Goal: Ask a question: Seek information or help from site administrators or community

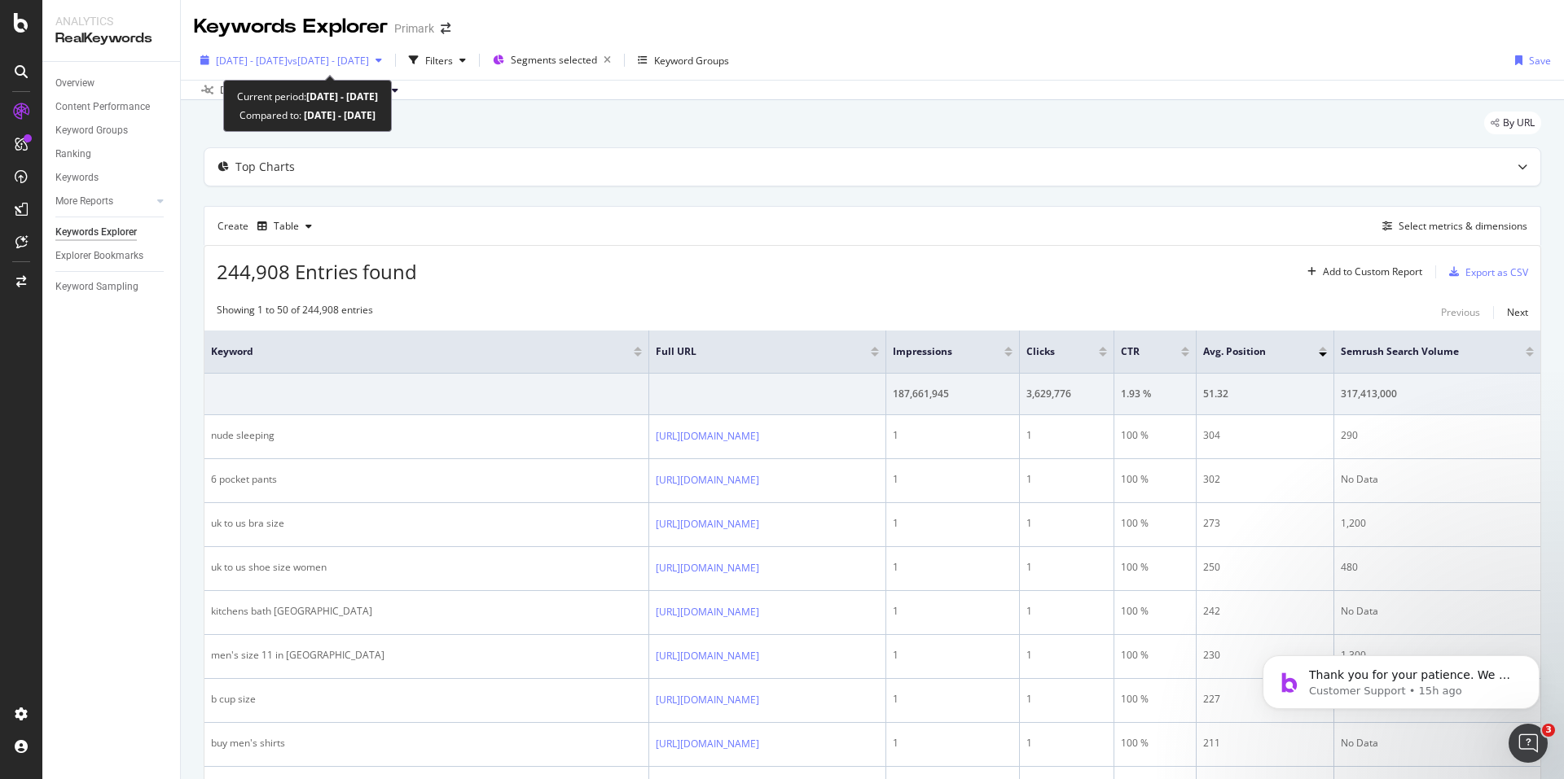
click at [369, 62] on span "vs [DATE] - [DATE]" at bounding box center [327, 61] width 81 height 14
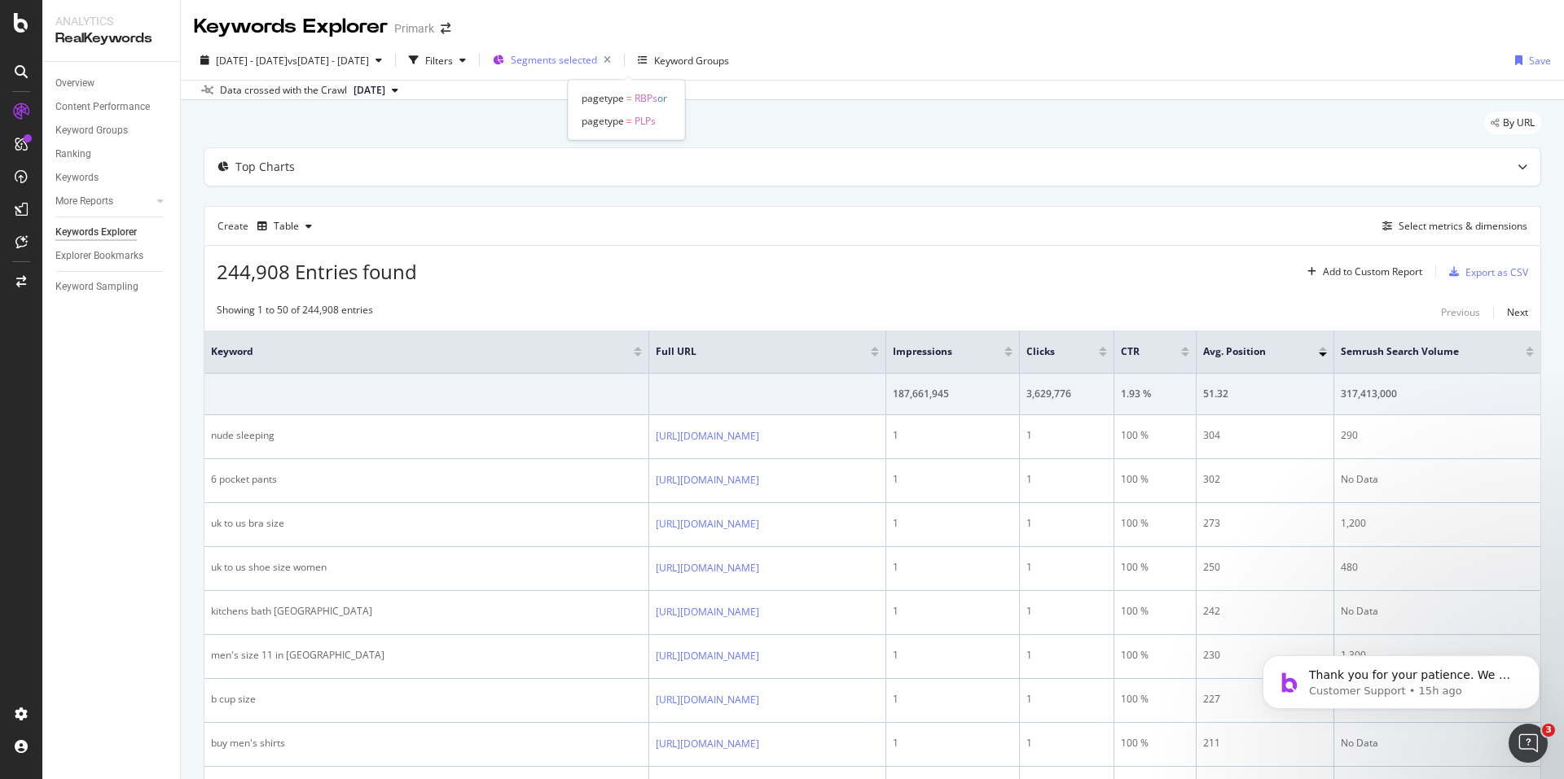
click at [616, 51] on div "Segments selected" at bounding box center [564, 60] width 107 height 23
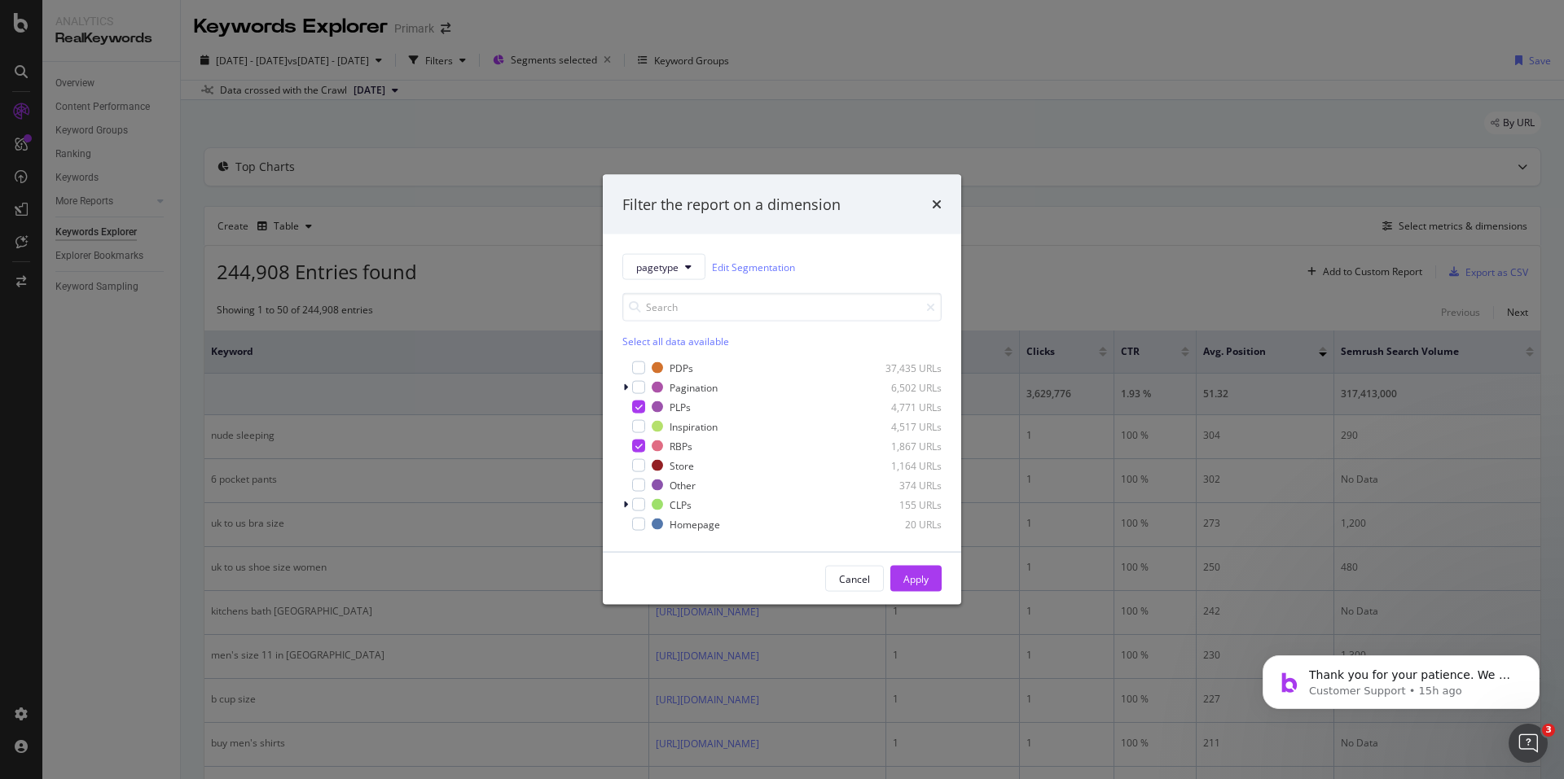
drag, startPoint x: 911, startPoint y: 130, endPoint x: 842, endPoint y: 129, distance: 69.2
click at [911, 129] on div "Filter the report on a dimension pagetype Edit Segmentation Select all data ava…" at bounding box center [782, 389] width 1564 height 779
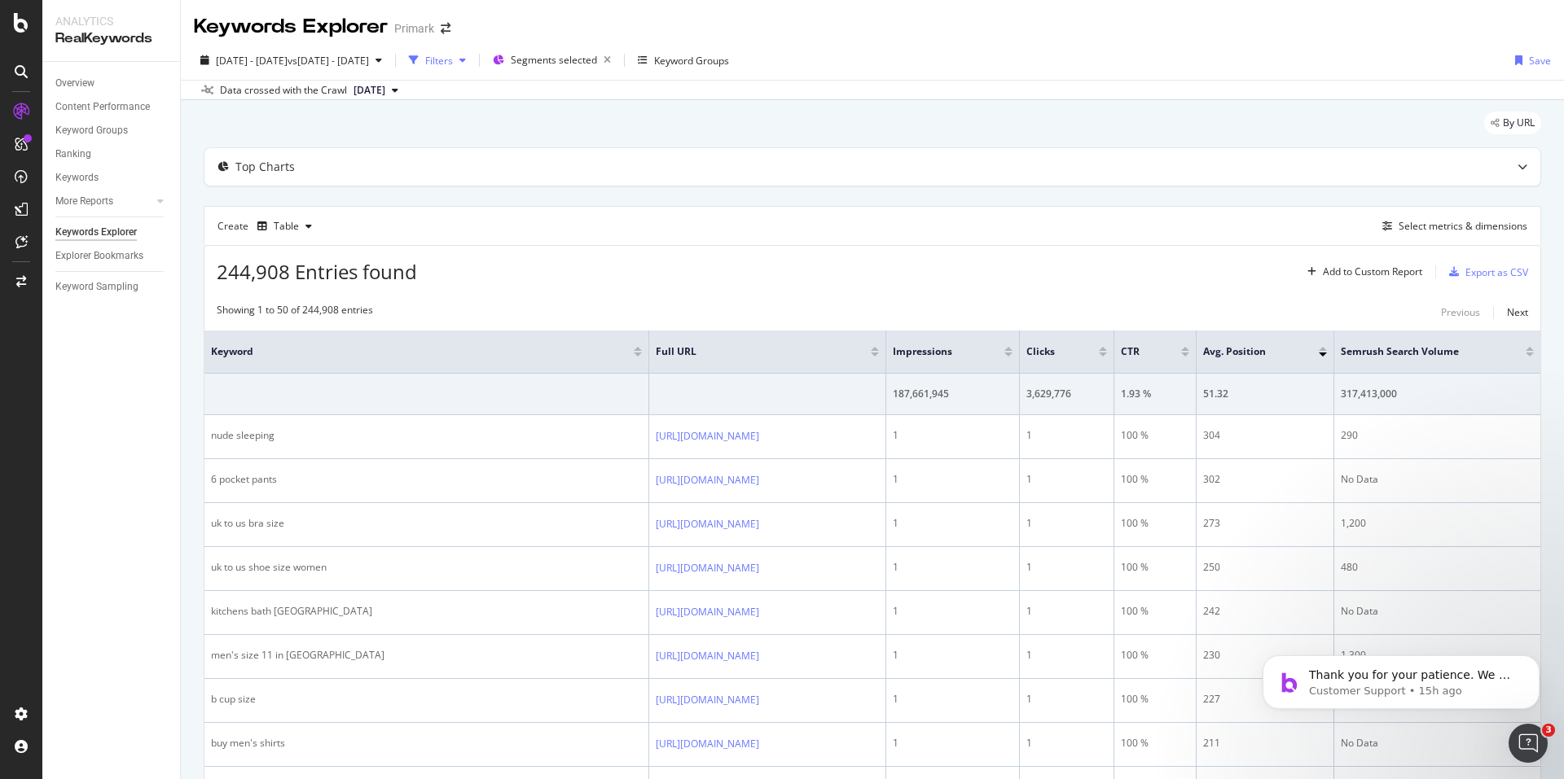
click at [466, 64] on icon "button" at bounding box center [462, 60] width 7 height 10
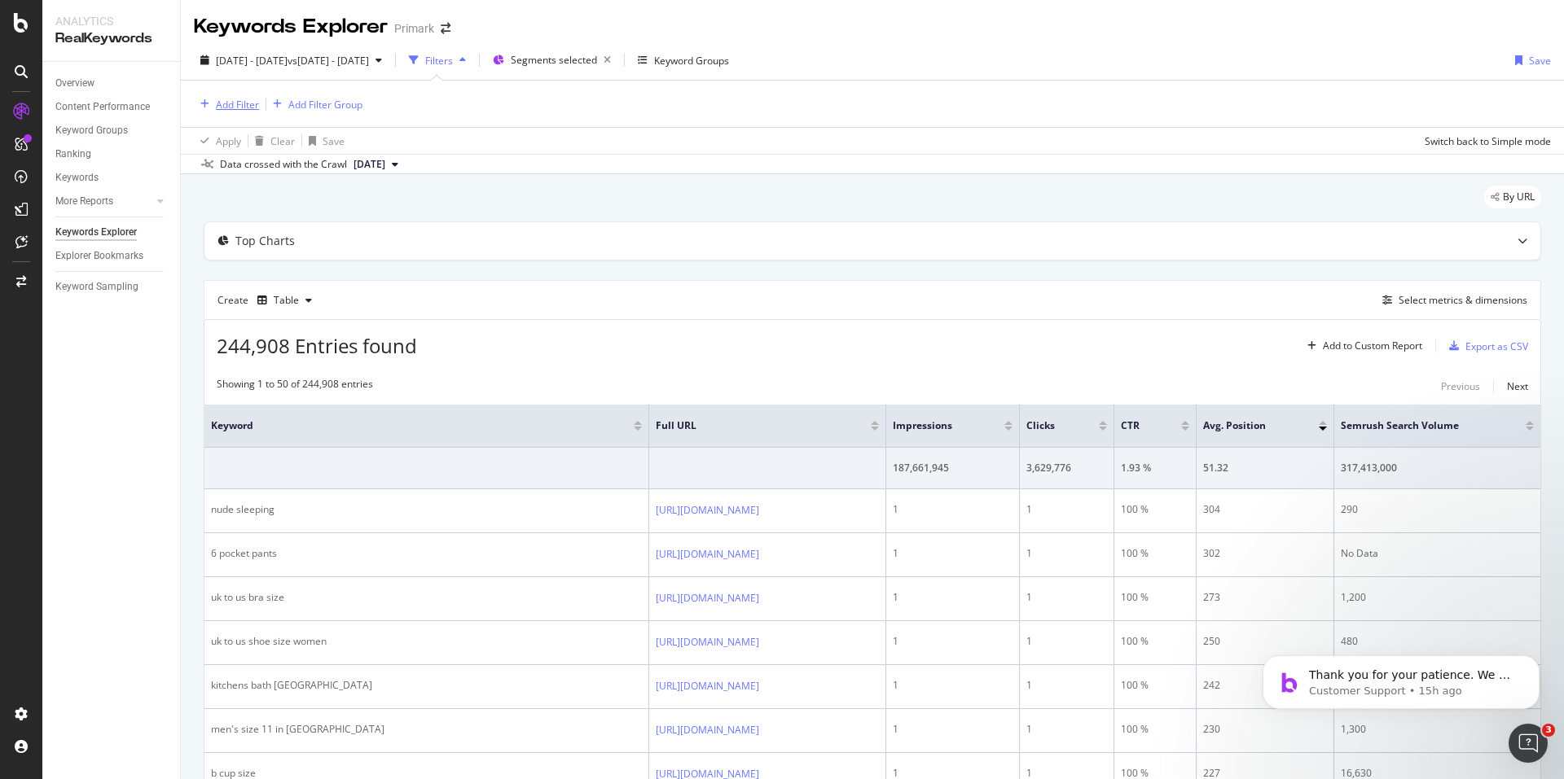
click at [235, 106] on div "Add Filter" at bounding box center [237, 105] width 43 height 14
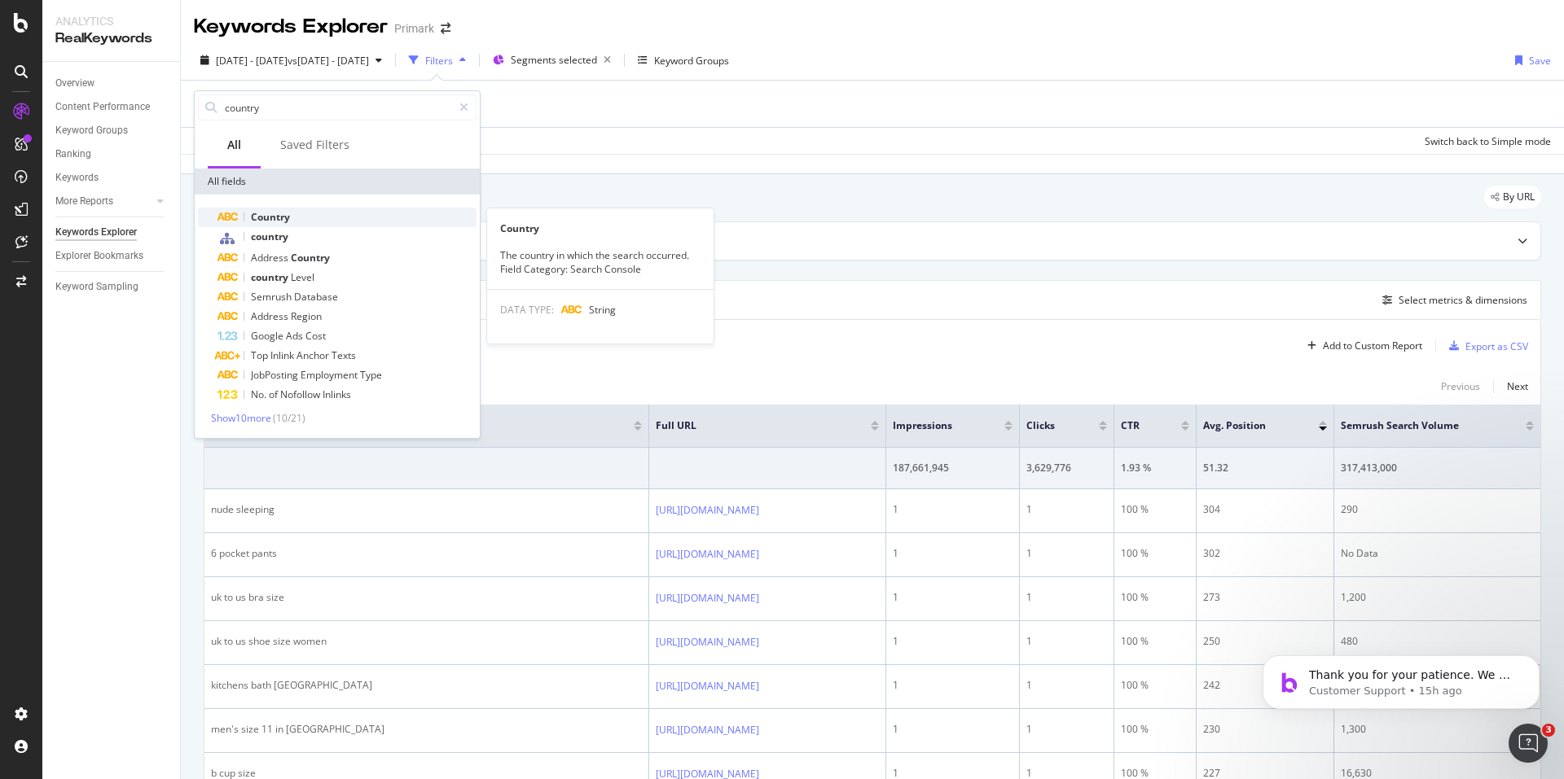
type input "country"
click at [301, 211] on div "Country" at bounding box center [346, 218] width 259 height 20
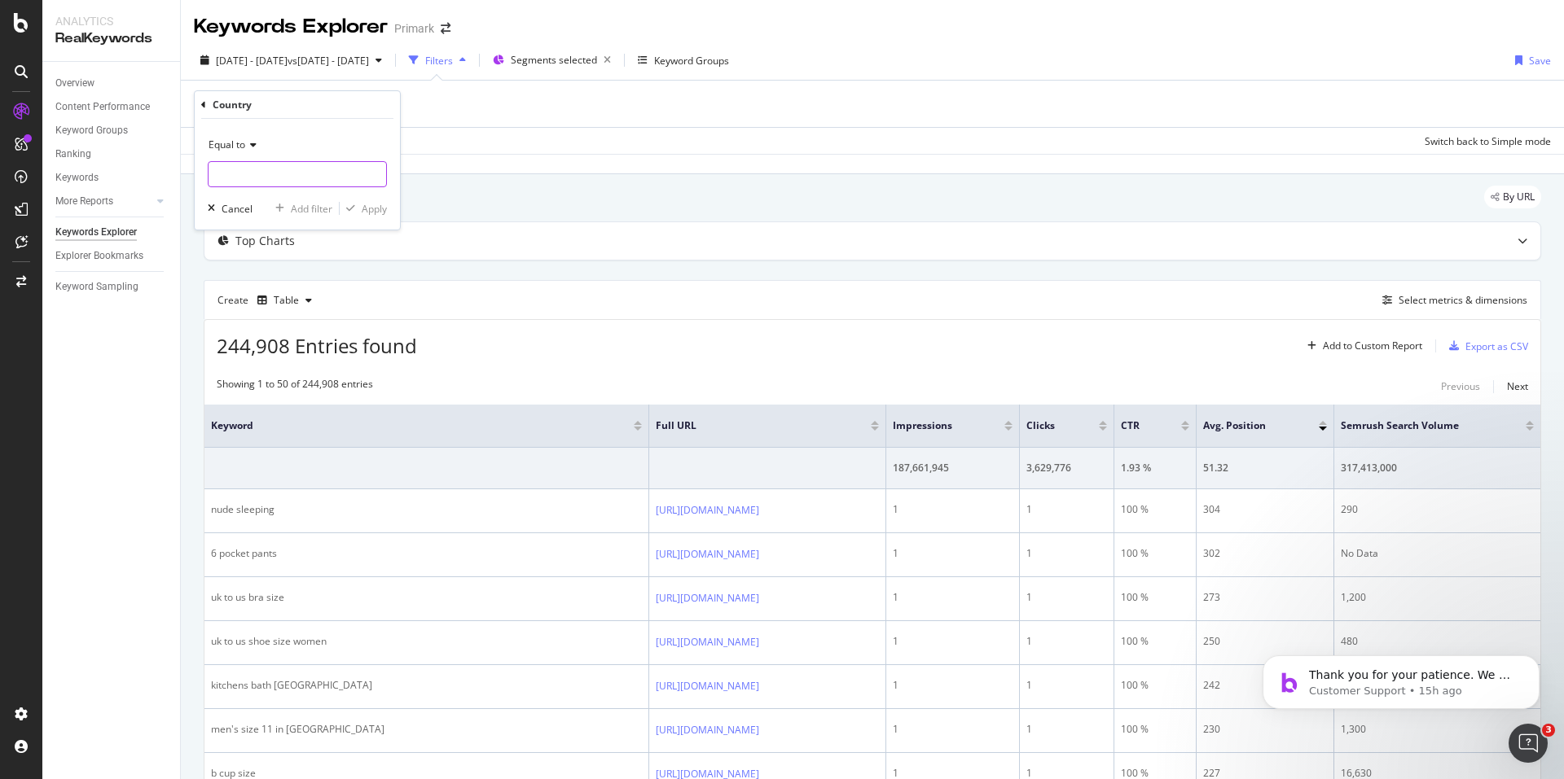
click at [287, 174] on input "text" at bounding box center [297, 174] width 178 height 26
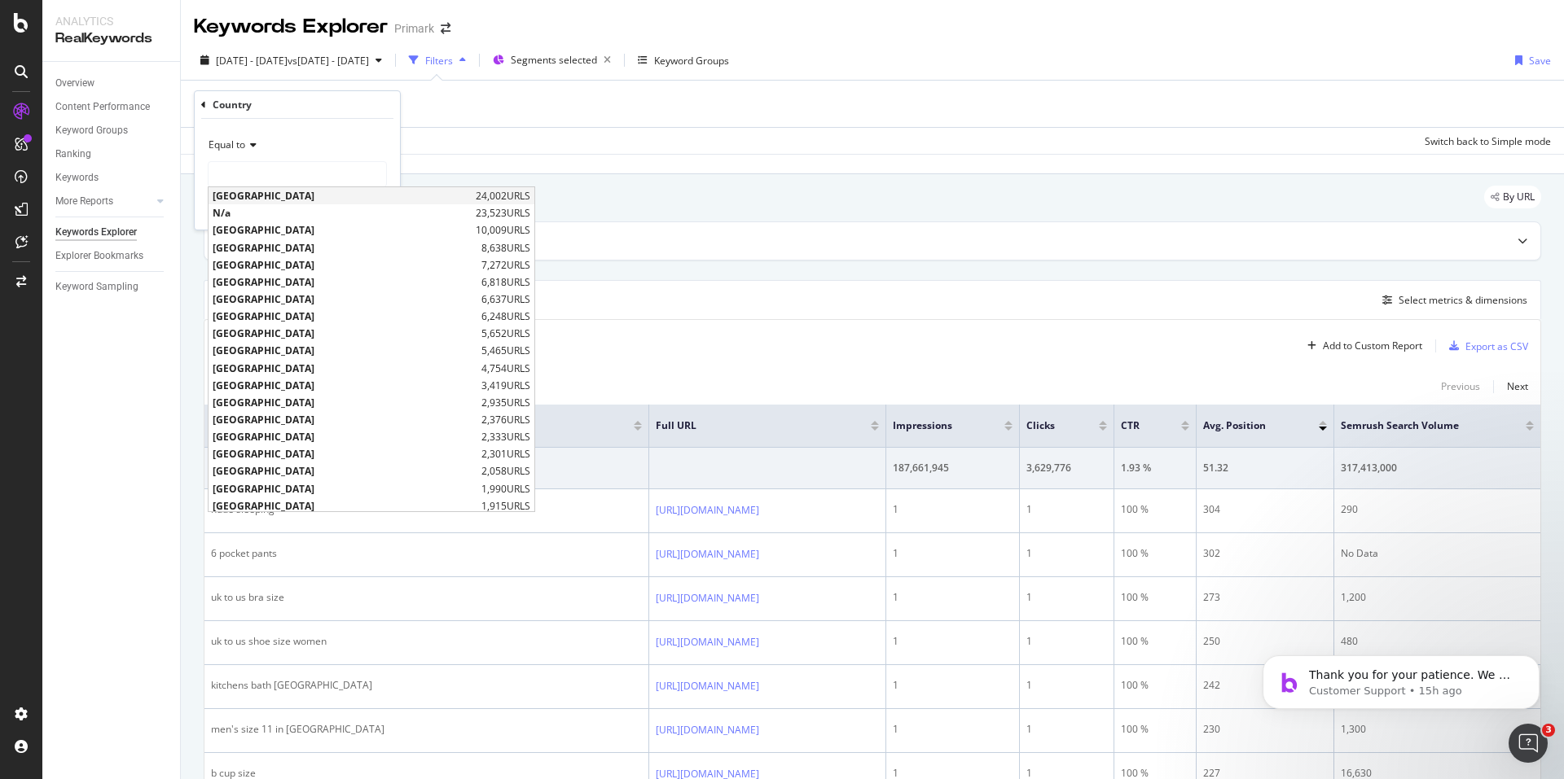
click at [267, 195] on span "United Kingdom" at bounding box center [342, 196] width 259 height 14
type input "United Kingdom"
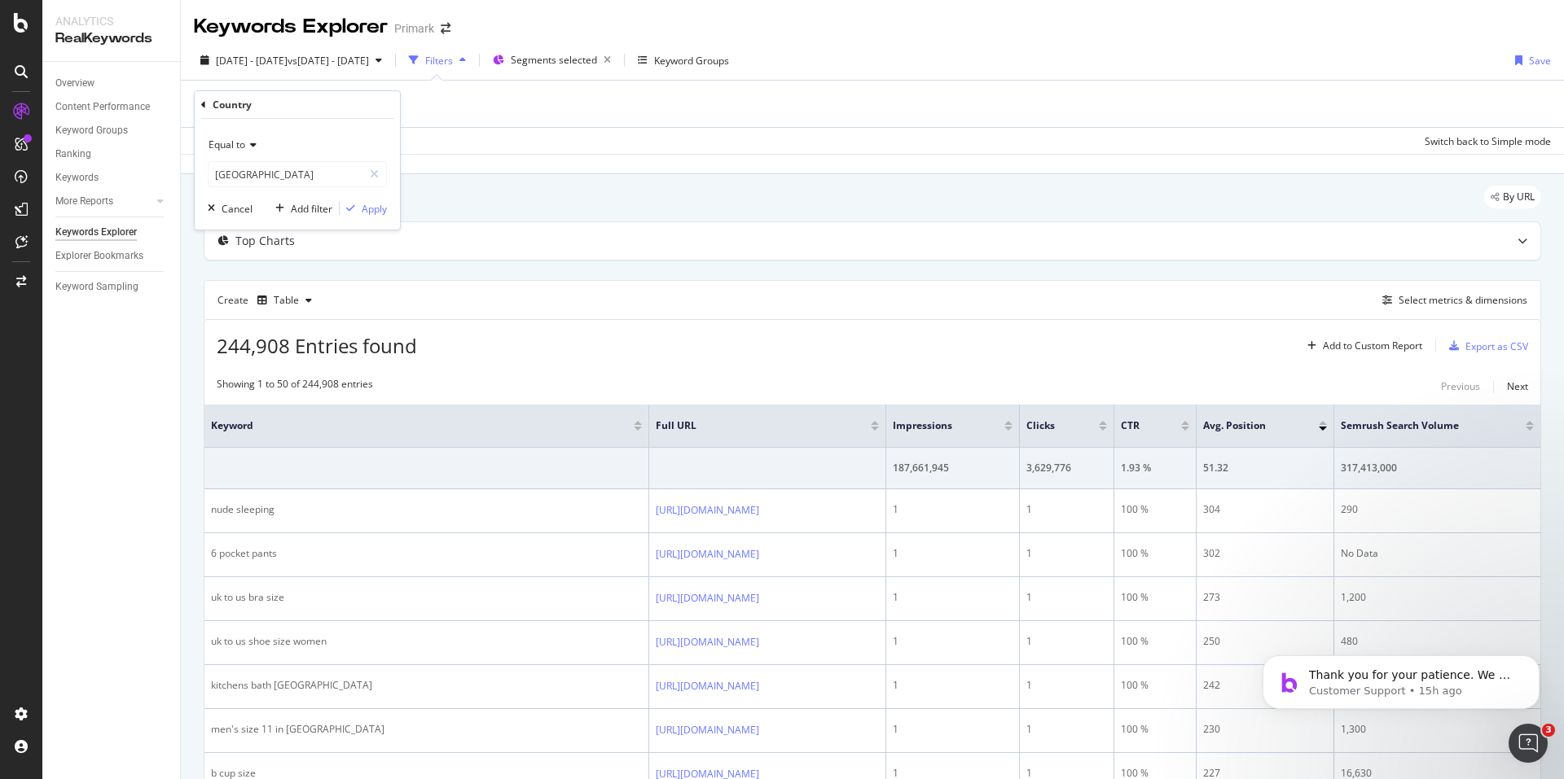
click at [201, 104] on icon at bounding box center [203, 105] width 5 height 10
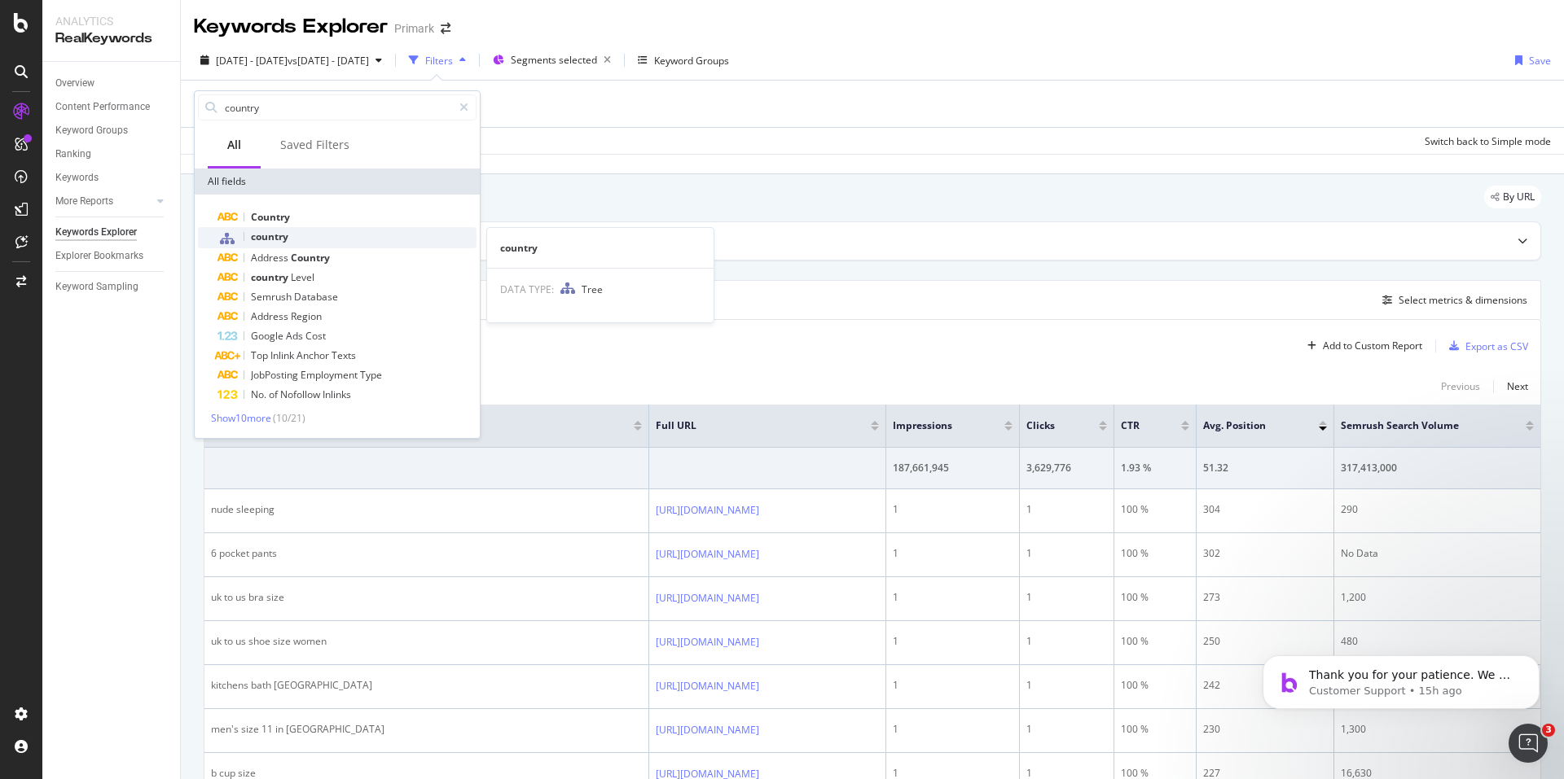
click at [323, 234] on div "country" at bounding box center [346, 237] width 259 height 21
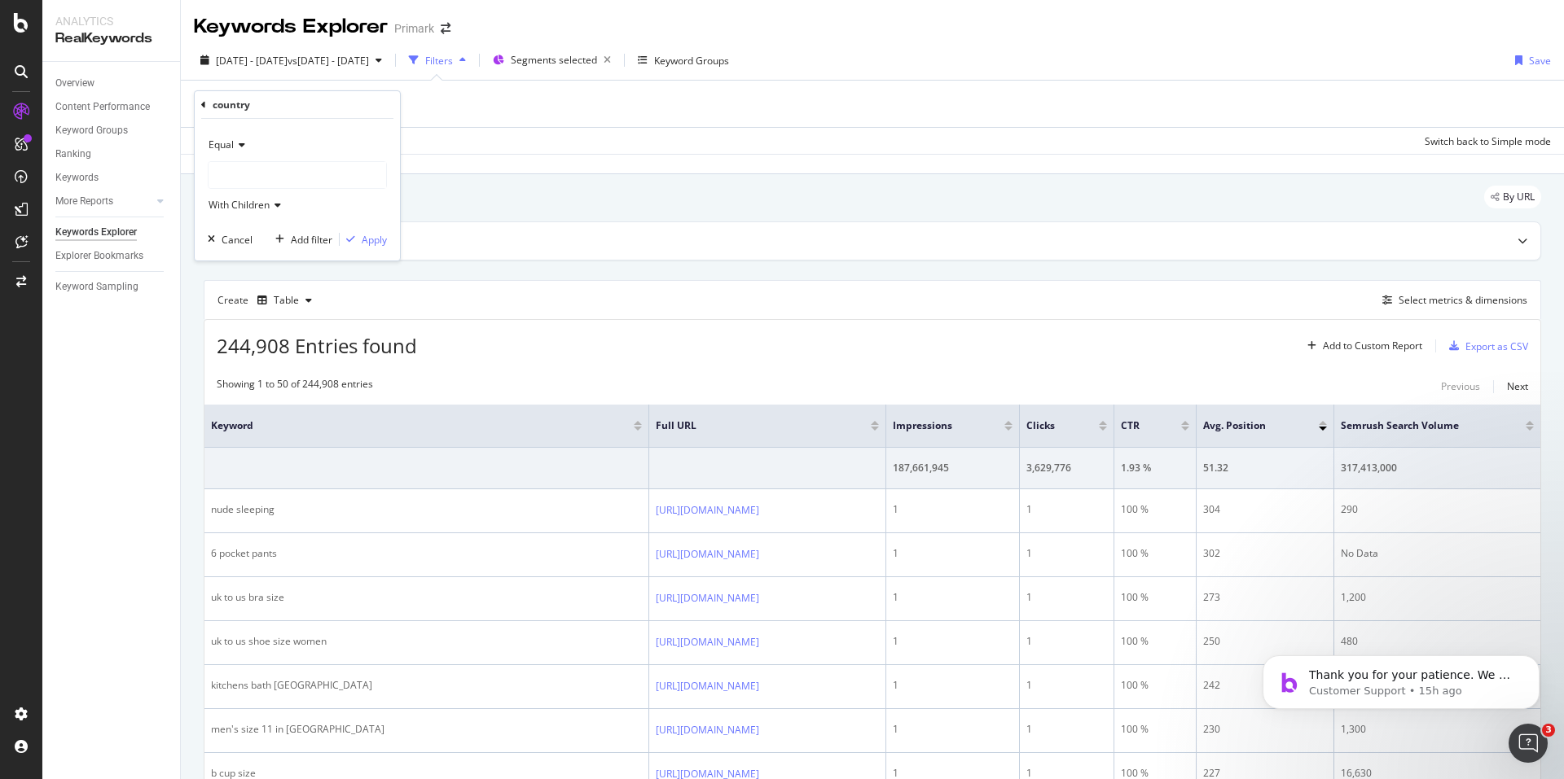
click at [274, 164] on div at bounding box center [297, 175] width 178 height 26
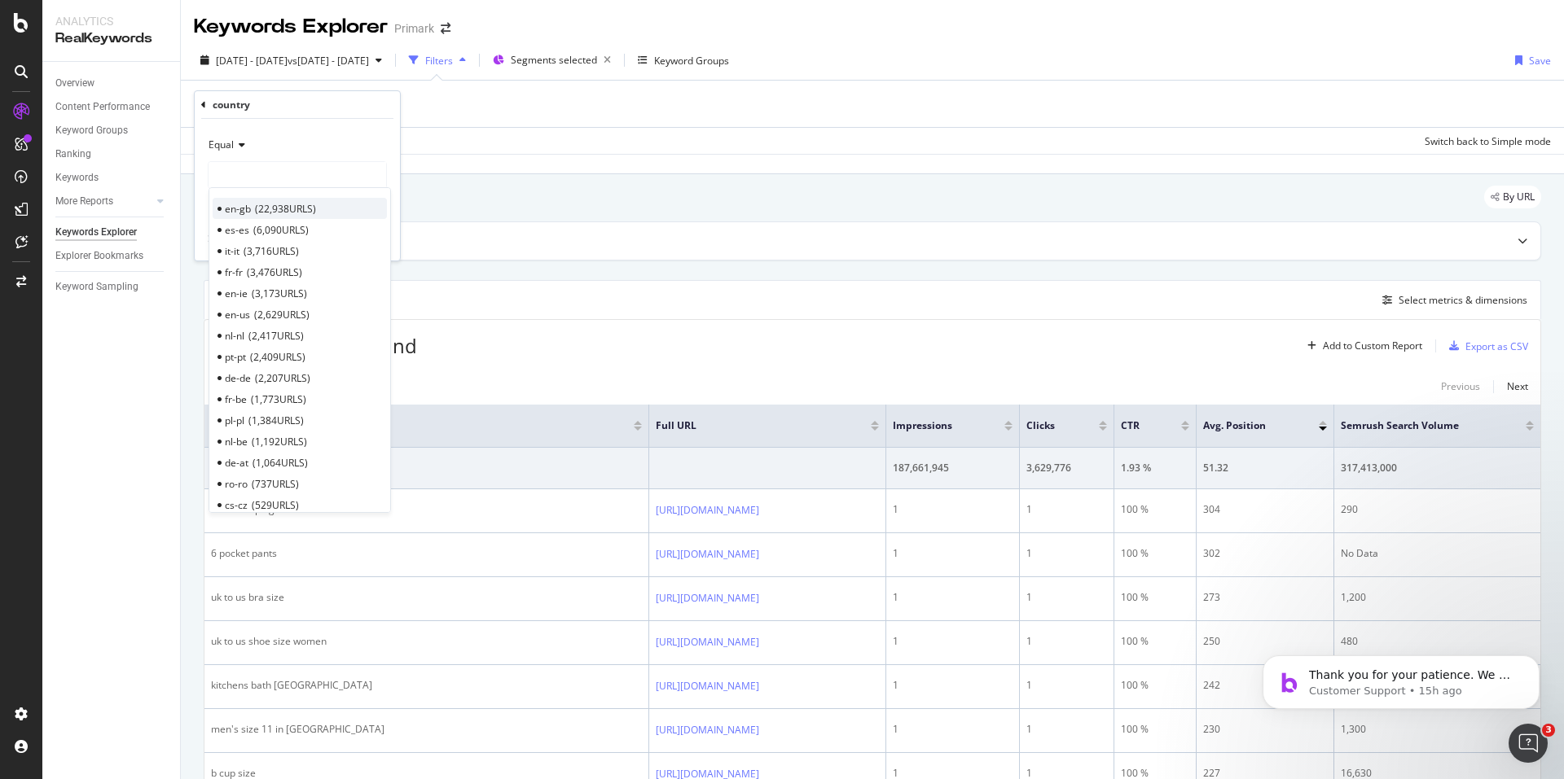
click at [277, 213] on span "22,938 URLS" at bounding box center [285, 209] width 61 height 14
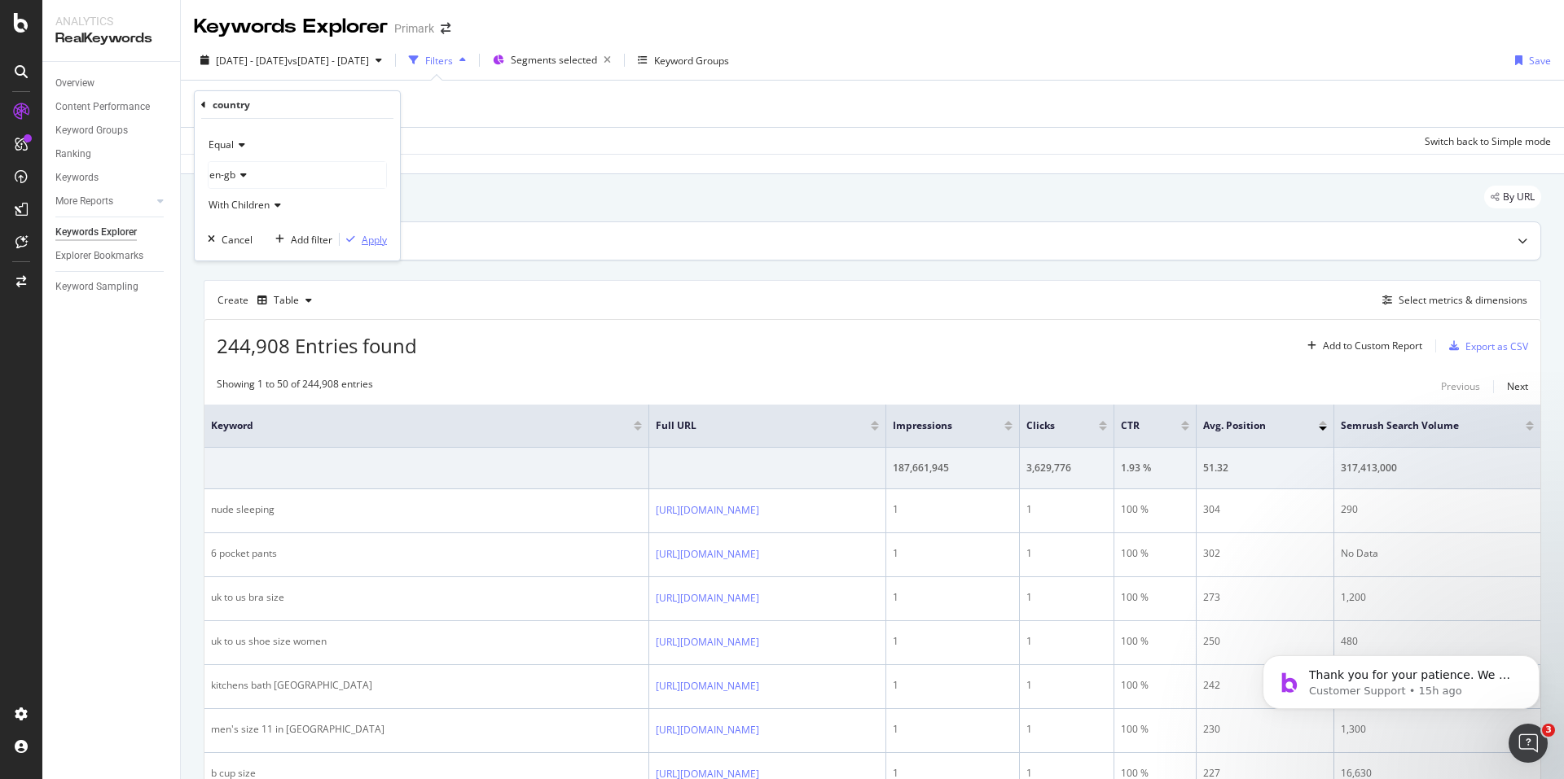
click at [366, 231] on button "Apply" at bounding box center [363, 239] width 47 height 16
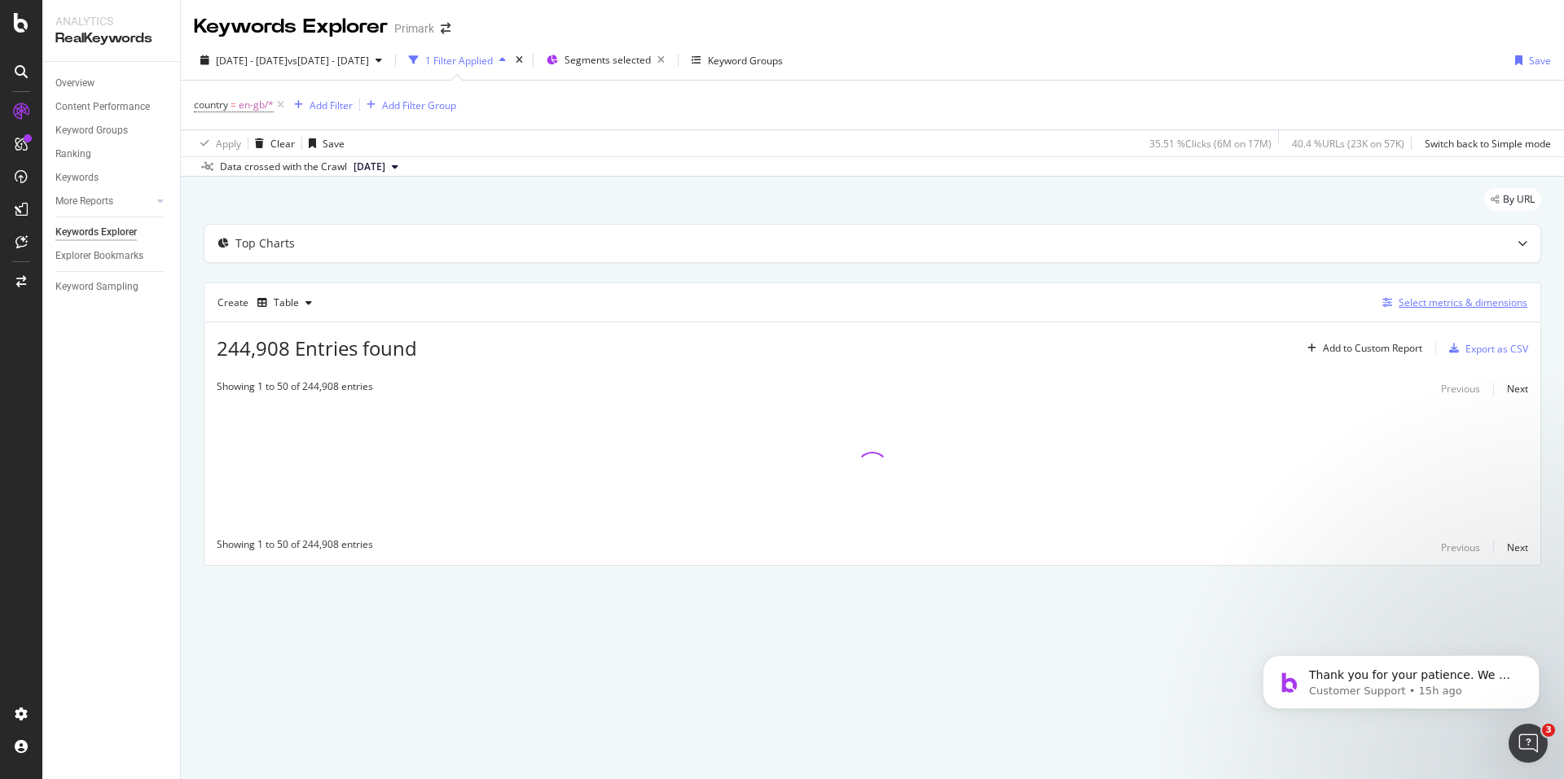
click at [1464, 305] on div "Select metrics & dimensions" at bounding box center [1462, 303] width 129 height 14
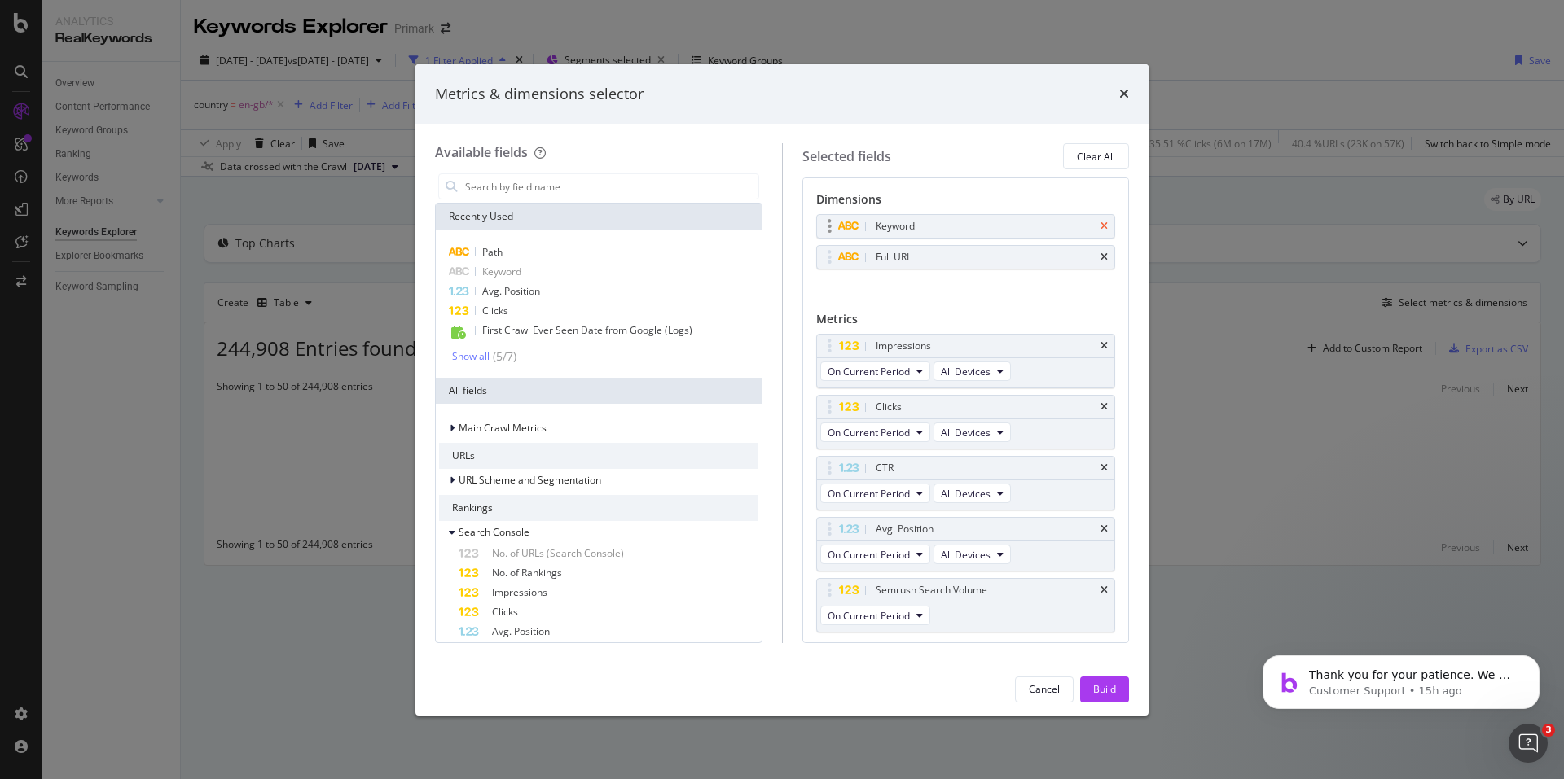
click at [1100, 225] on icon "times" at bounding box center [1103, 226] width 7 height 10
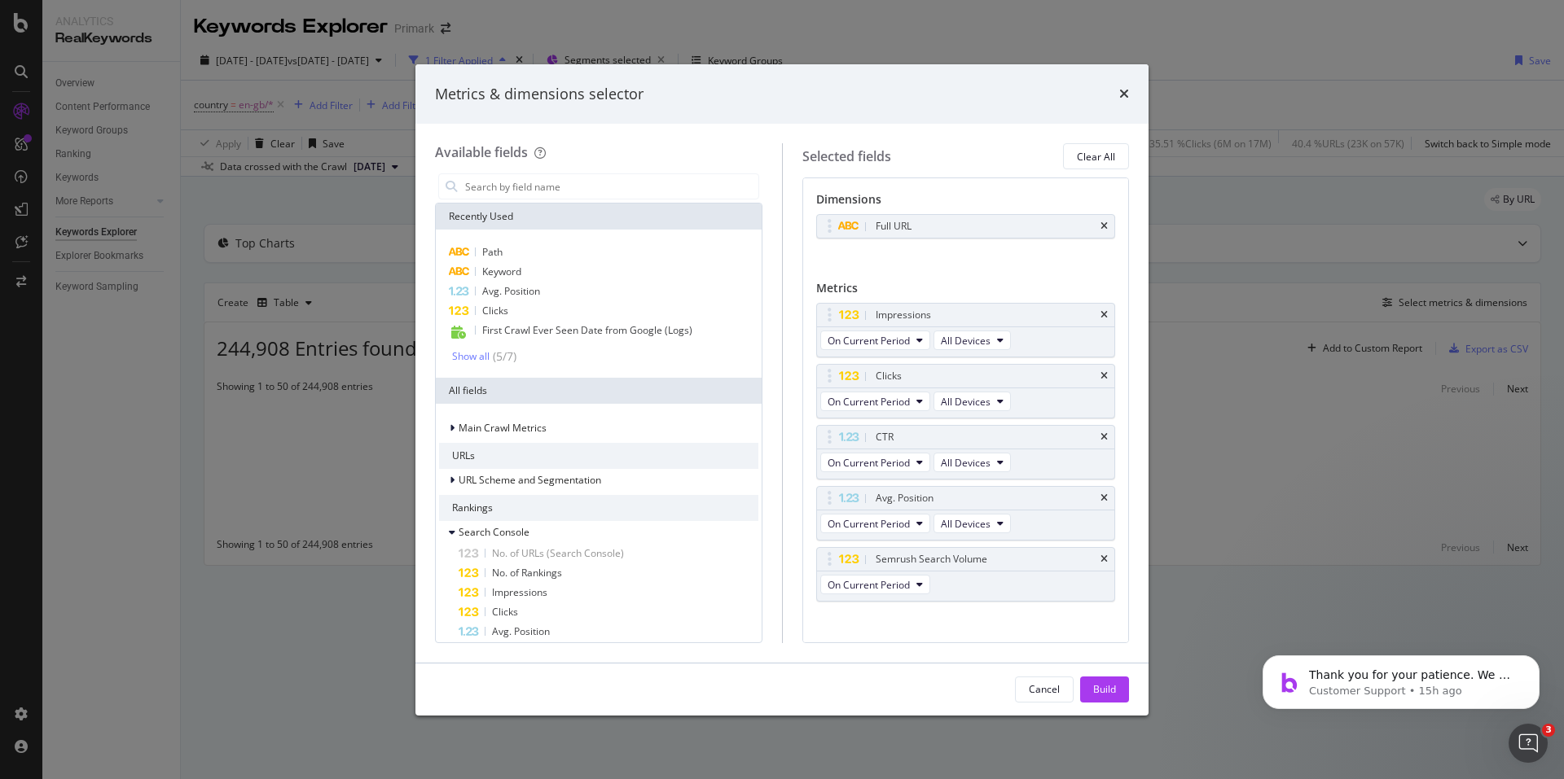
click at [1108, 684] on div "Build" at bounding box center [1104, 689] width 23 height 14
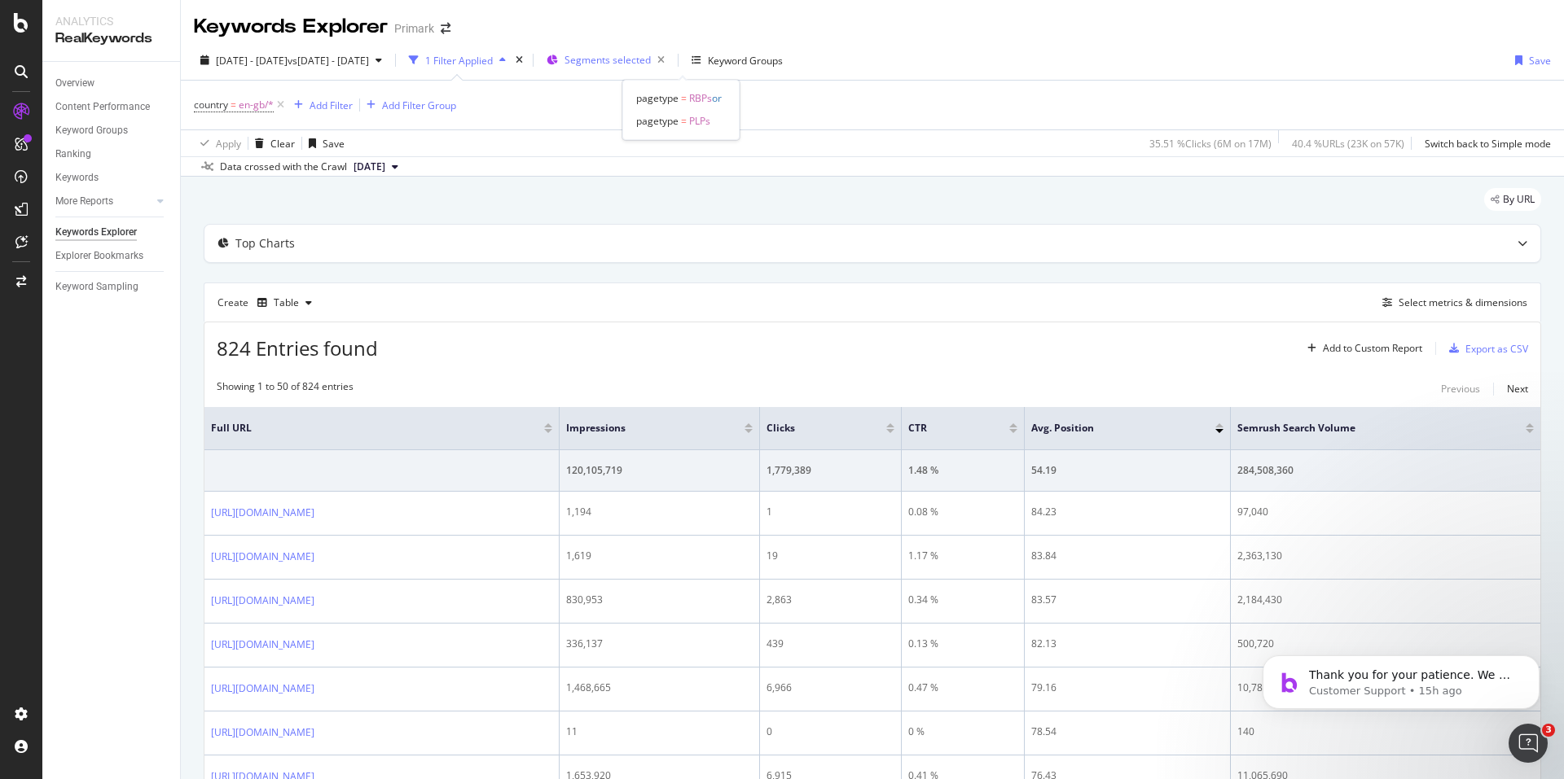
click at [663, 51] on div "Segments selected" at bounding box center [617, 60] width 107 height 23
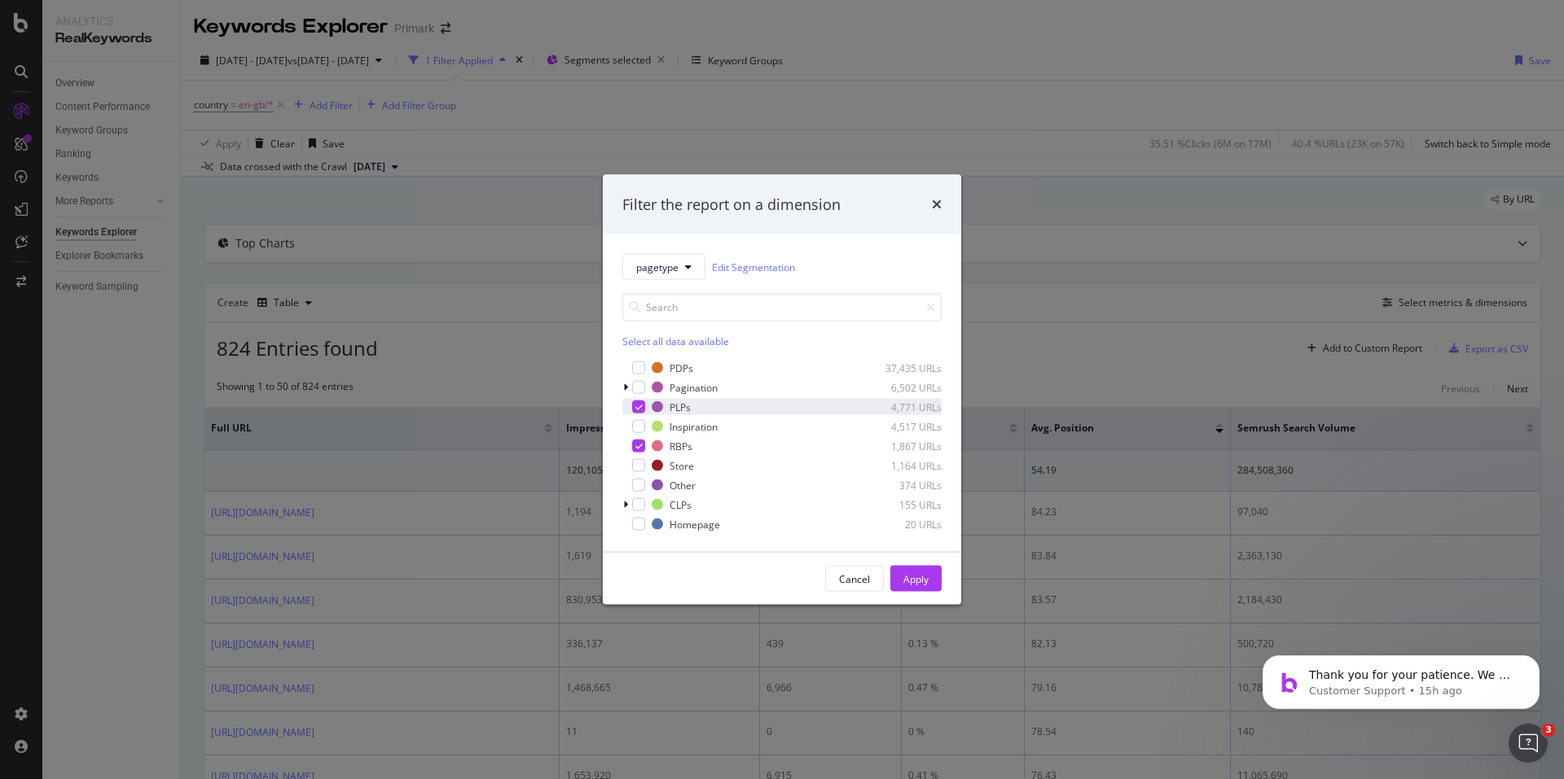
click at [637, 406] on icon "modal" at bounding box center [638, 407] width 7 height 8
click at [635, 448] on icon "modal" at bounding box center [638, 446] width 7 height 8
click at [634, 421] on div "modal" at bounding box center [638, 426] width 13 height 13
click at [922, 577] on div "Apply" at bounding box center [915, 579] width 25 height 14
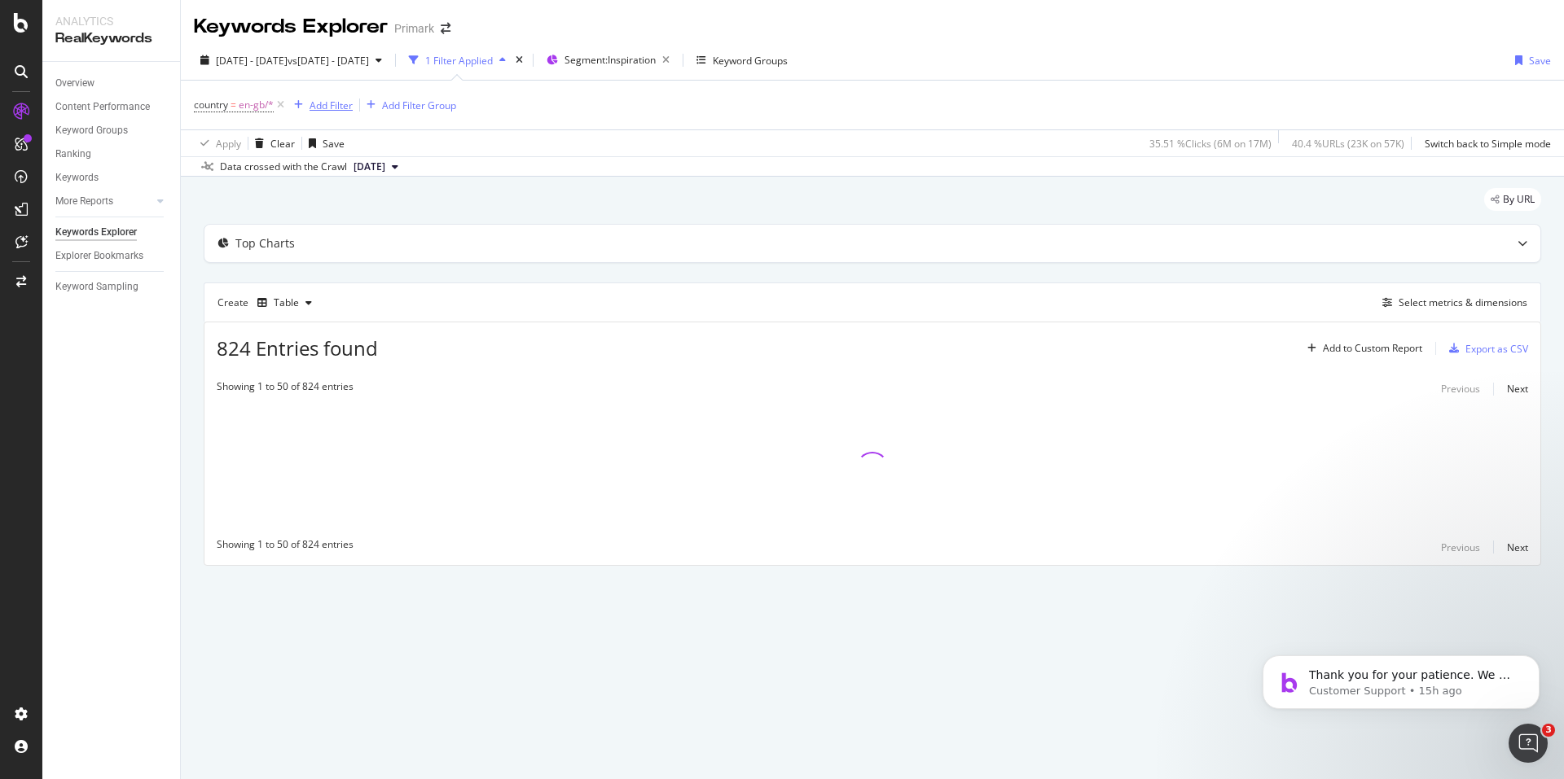
click at [313, 107] on div "Add Filter" at bounding box center [330, 106] width 43 height 14
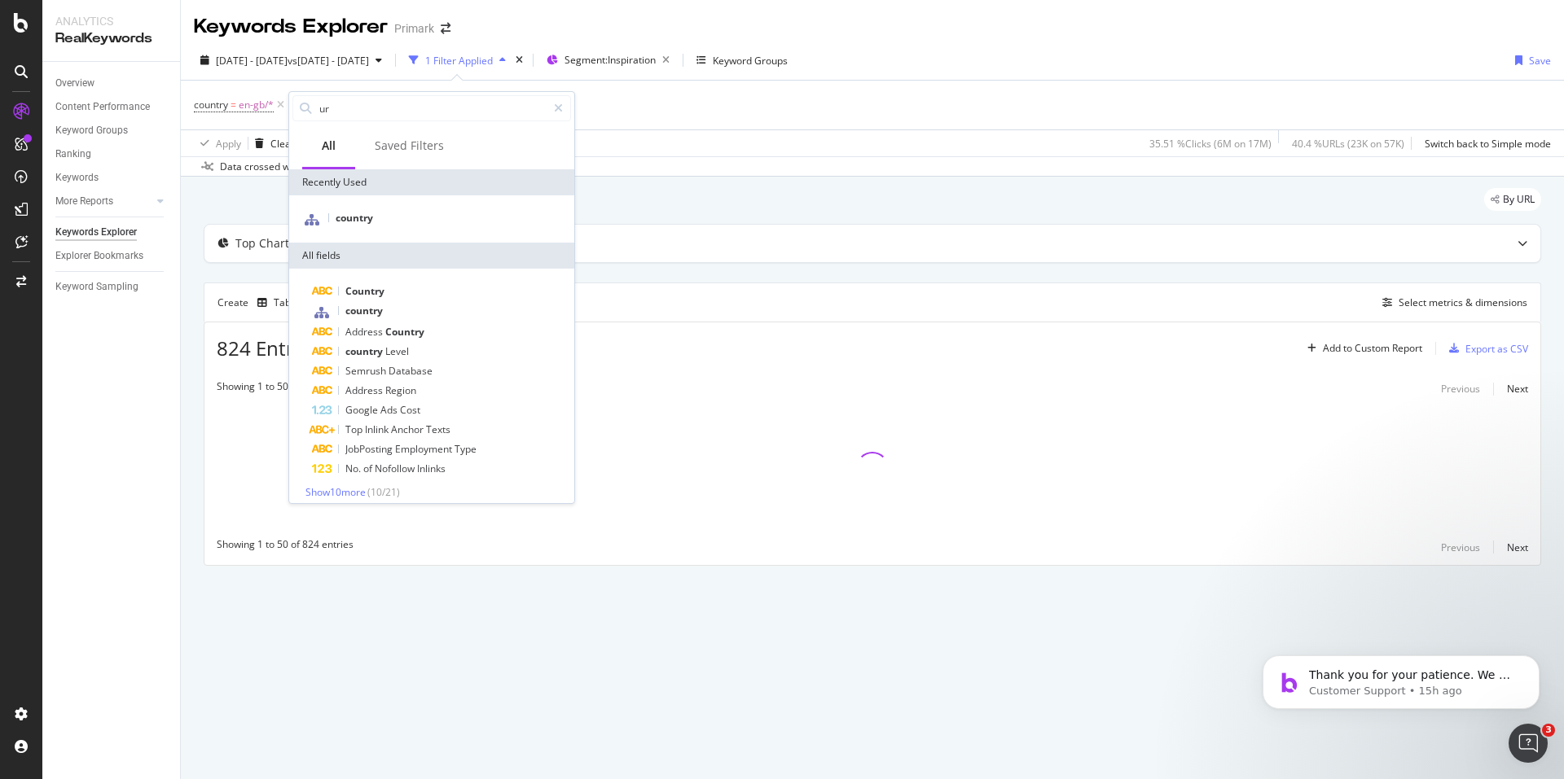
type input "url"
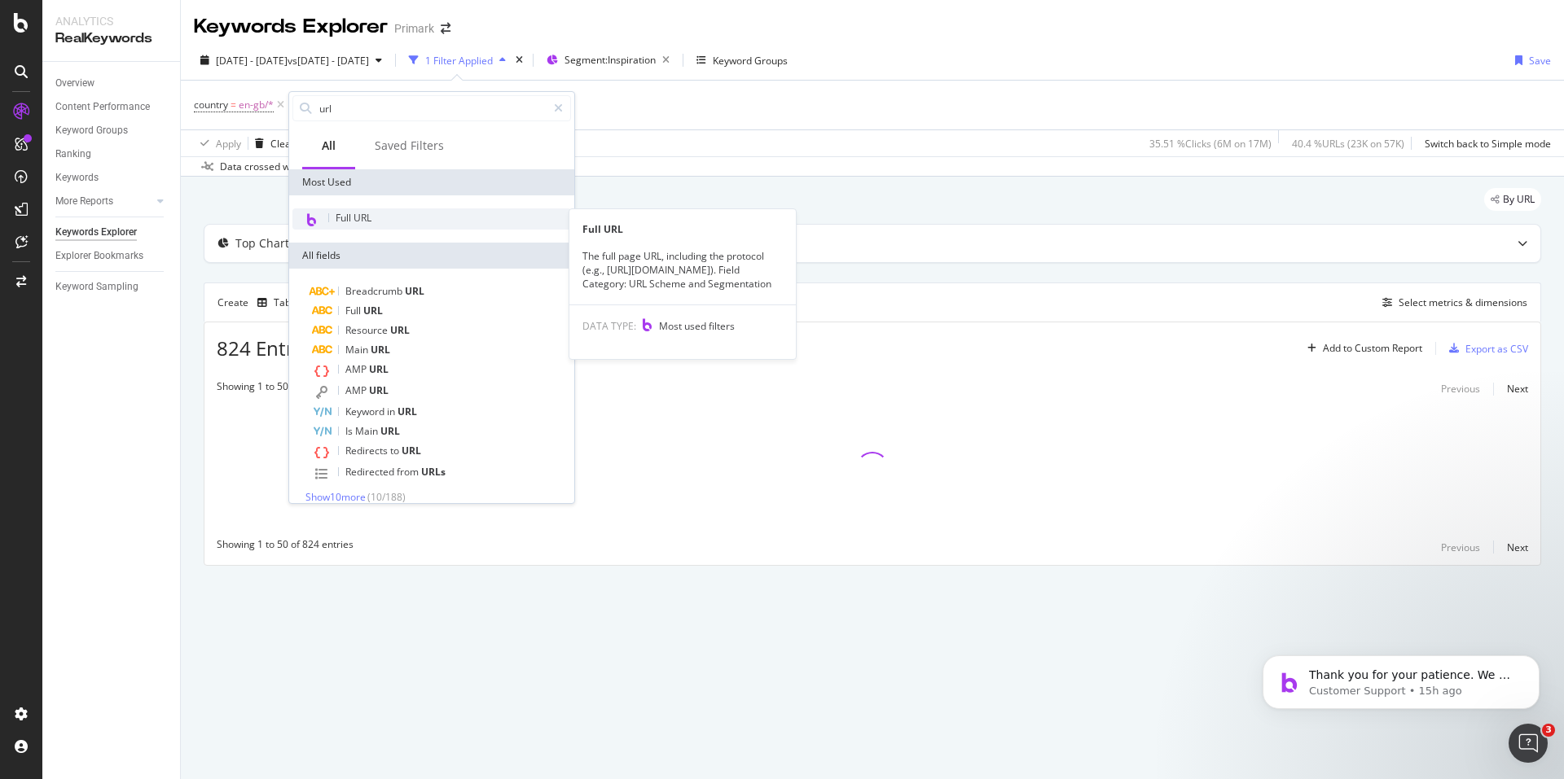
click at [374, 220] on div "Full URL" at bounding box center [431, 218] width 278 height 21
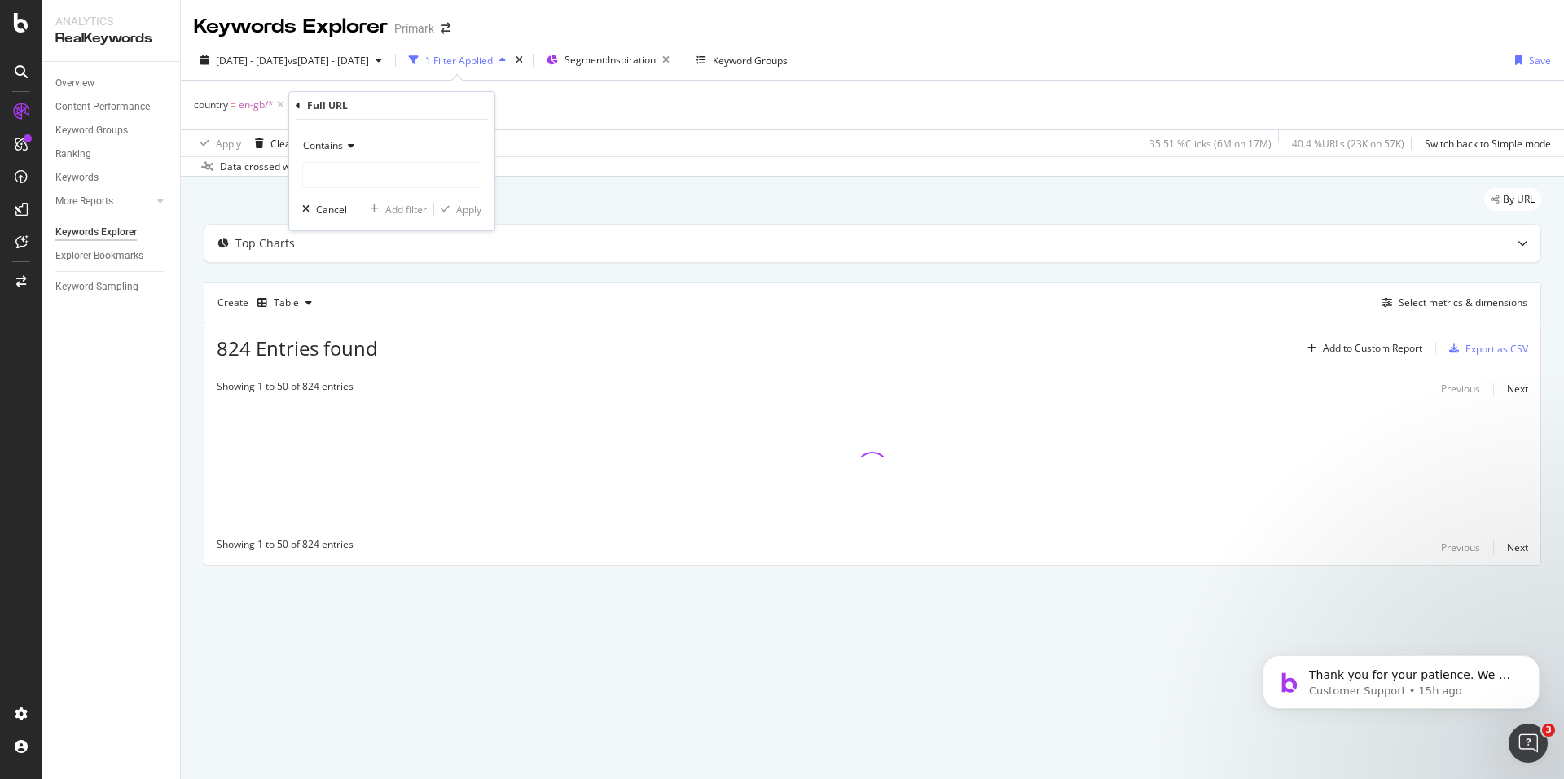
click at [324, 148] on span "Contains" at bounding box center [323, 145] width 40 height 14
click at [400, 348] on div "Matches regex" at bounding box center [393, 348] width 174 height 21
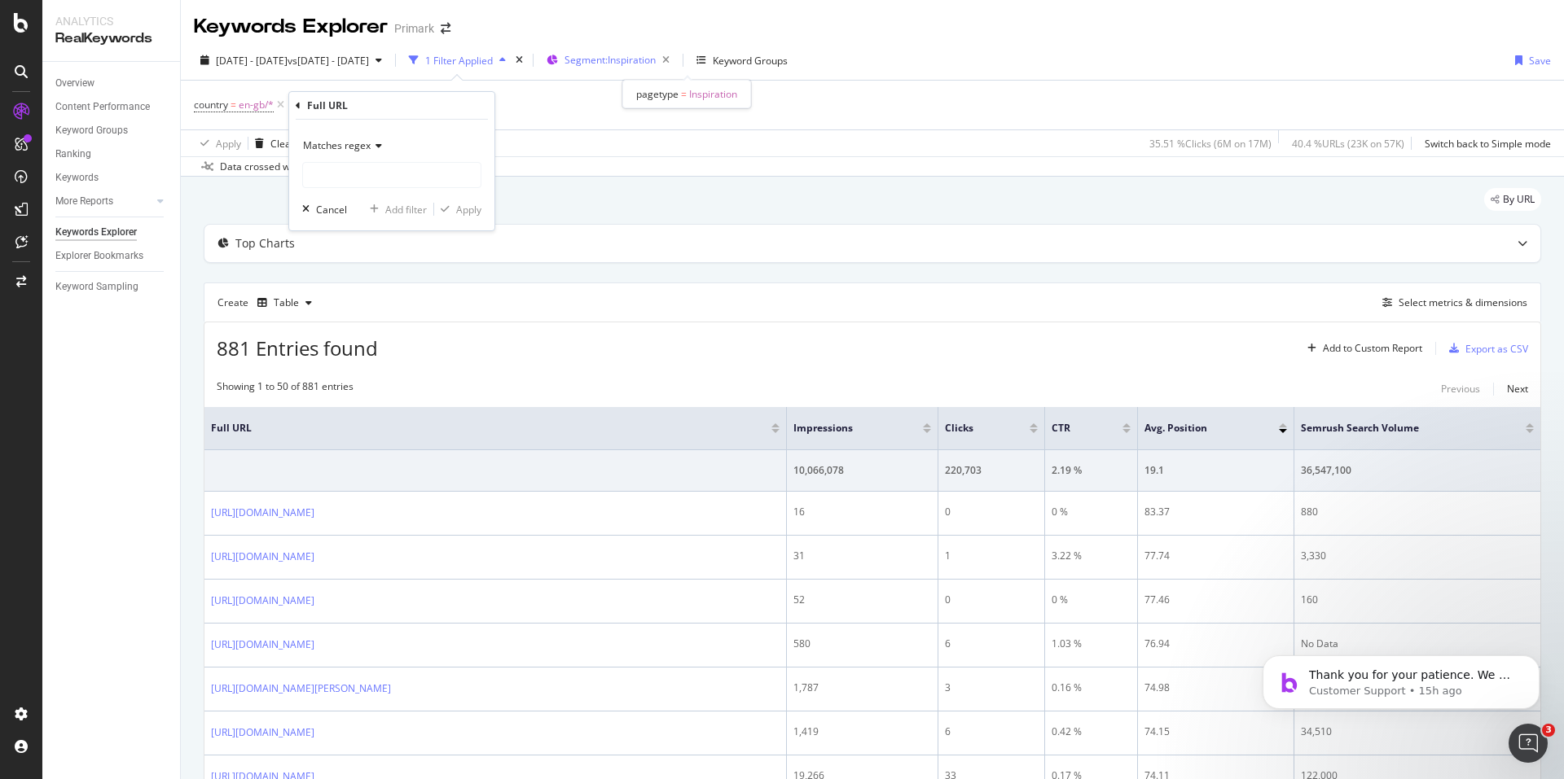
click at [656, 64] on span "Segment: Inspiration" at bounding box center [609, 60] width 91 height 14
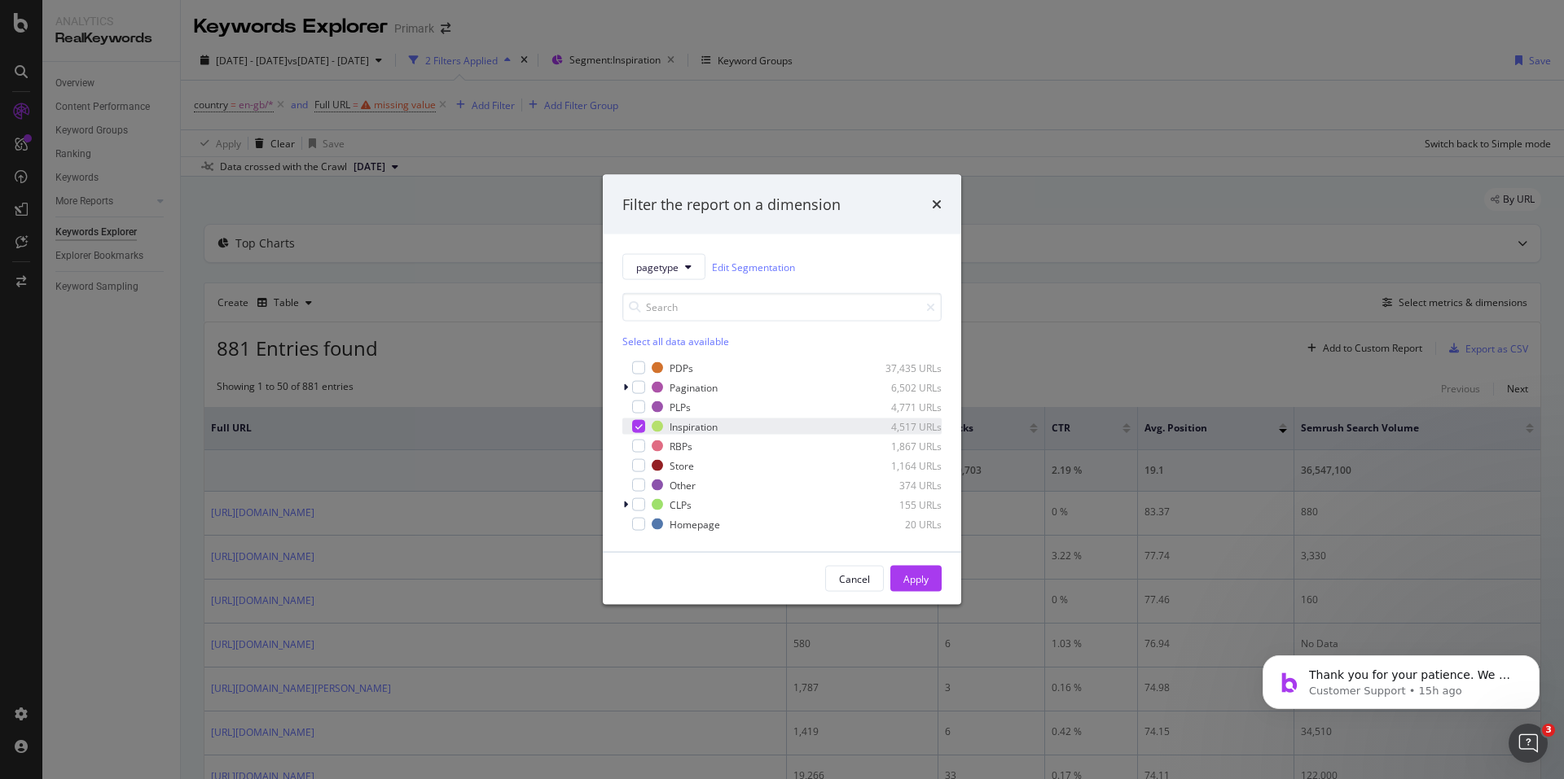
click at [638, 423] on icon "modal" at bounding box center [638, 427] width 7 height 8
click at [639, 409] on div "modal" at bounding box center [638, 407] width 13 height 13
click at [919, 576] on div "Apply" at bounding box center [915, 579] width 25 height 14
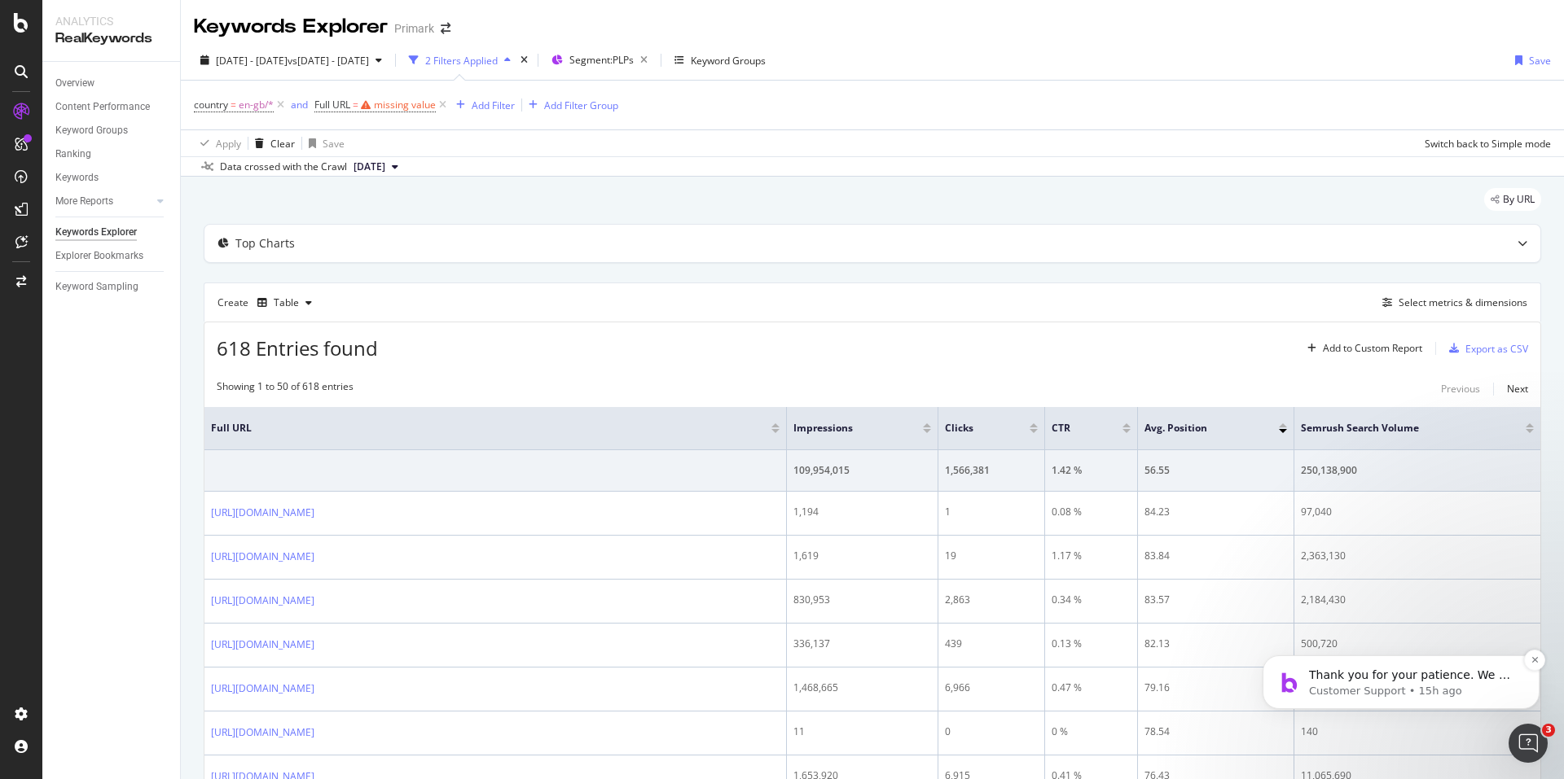
click at [1391, 684] on p "Customer Support • 15h ago" at bounding box center [1414, 691] width 210 height 15
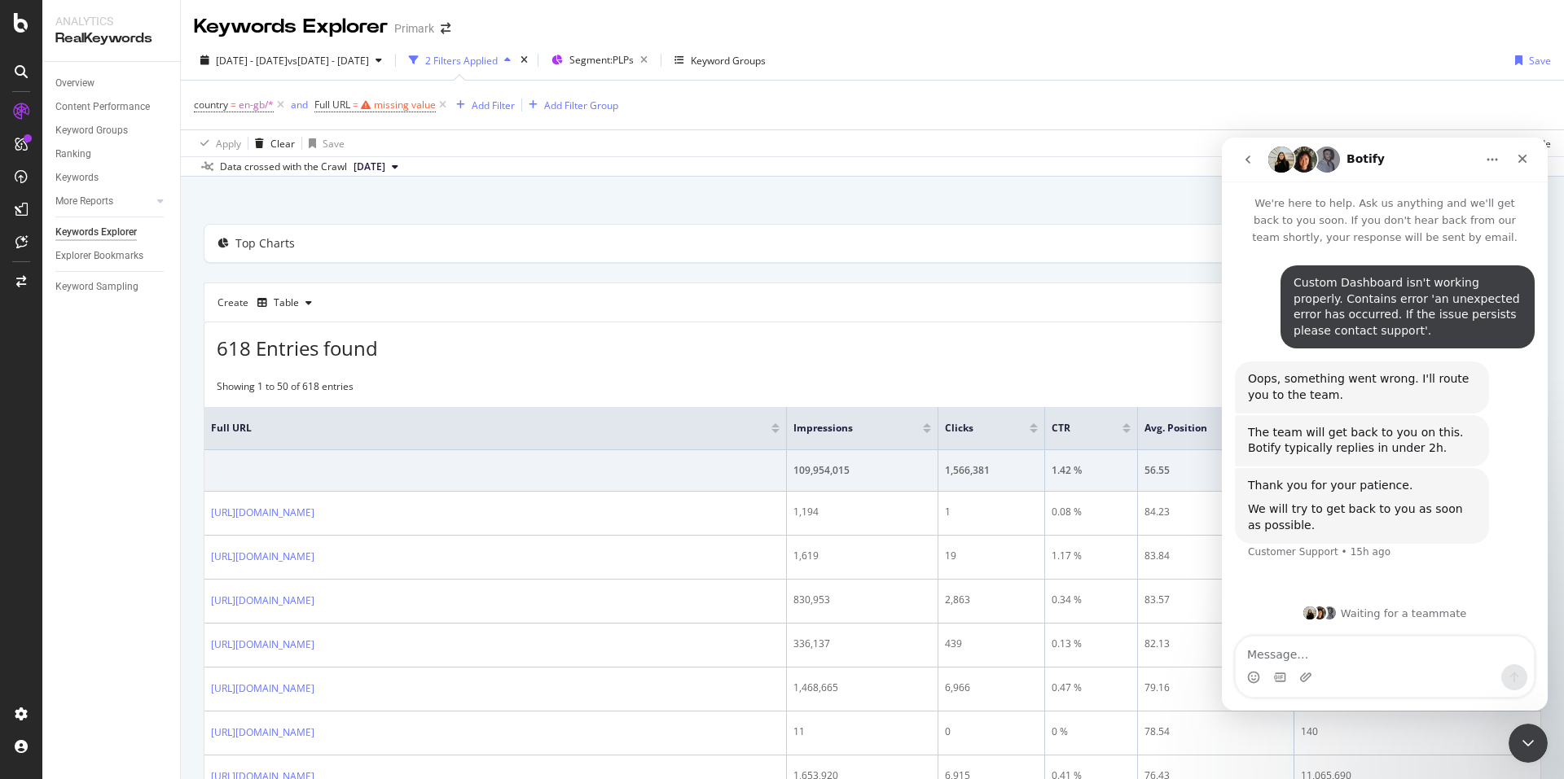
scroll to position [163, 0]
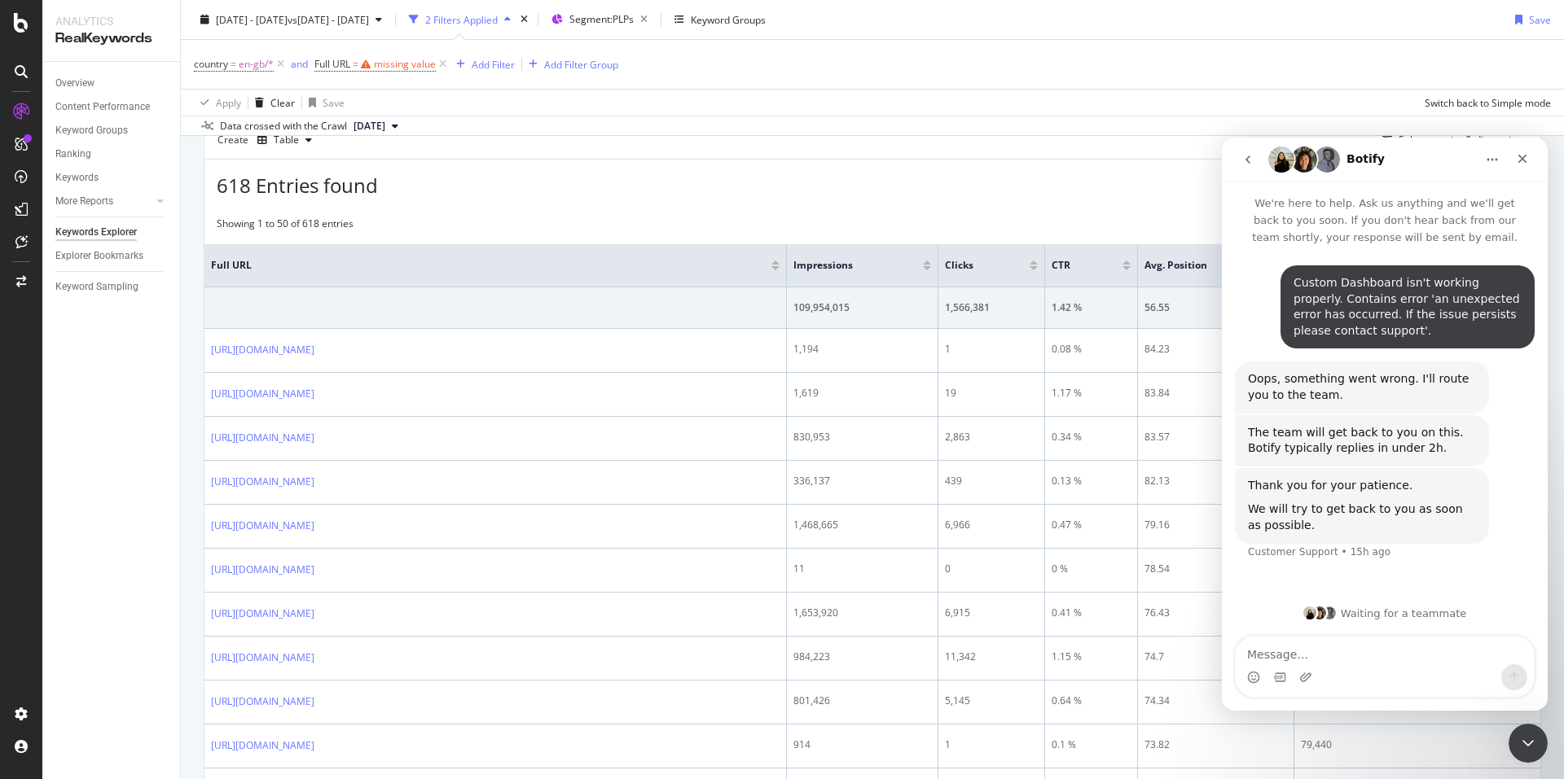
click at [1252, 156] on icon "go back" at bounding box center [1247, 159] width 13 height 13
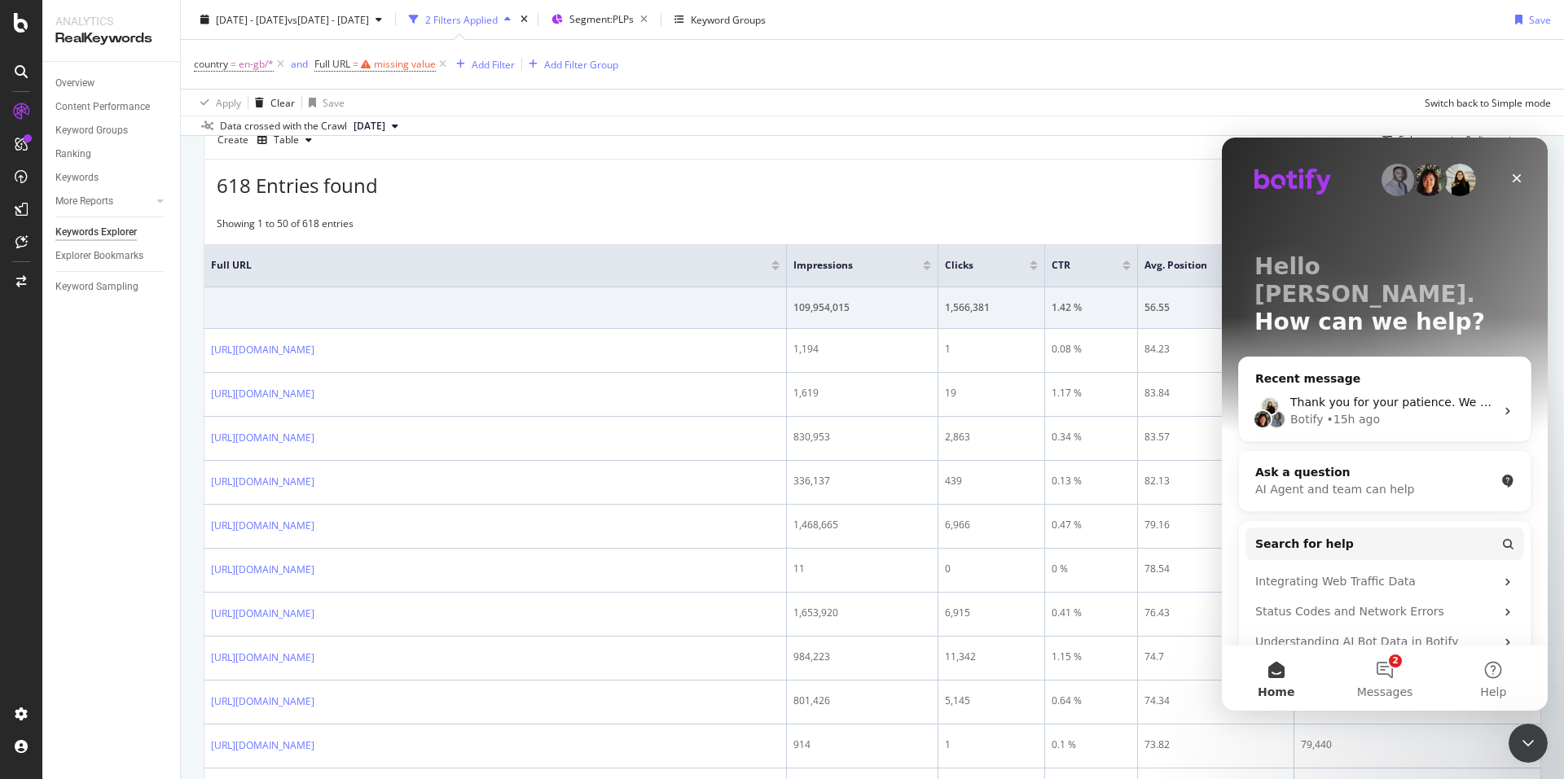
click at [1397, 657] on button "2 Messages" at bounding box center [1384, 678] width 108 height 65
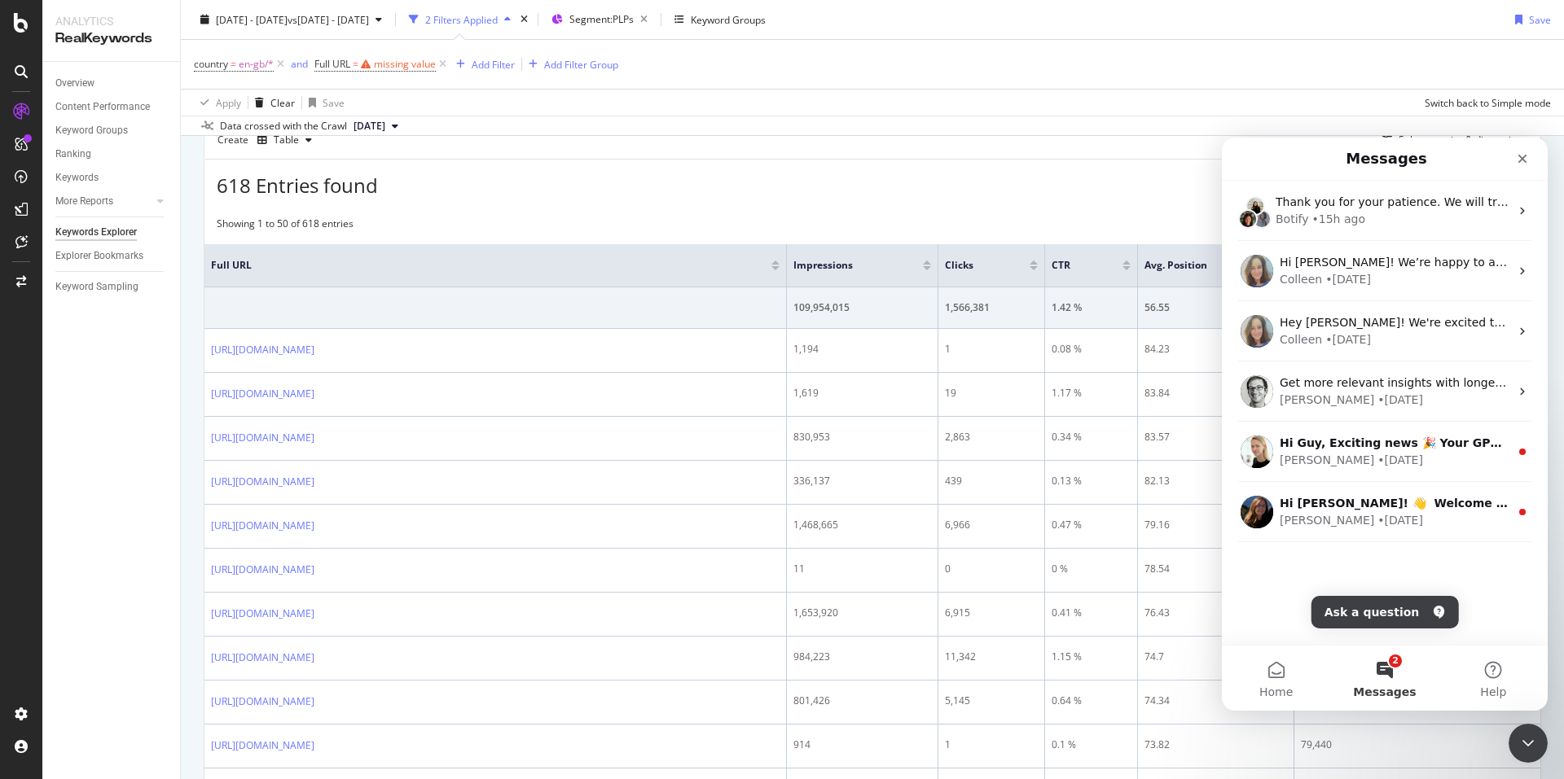
click at [1379, 682] on button "2 Messages" at bounding box center [1384, 678] width 108 height 65
click at [1531, 146] on div "Close" at bounding box center [1521, 158] width 29 height 29
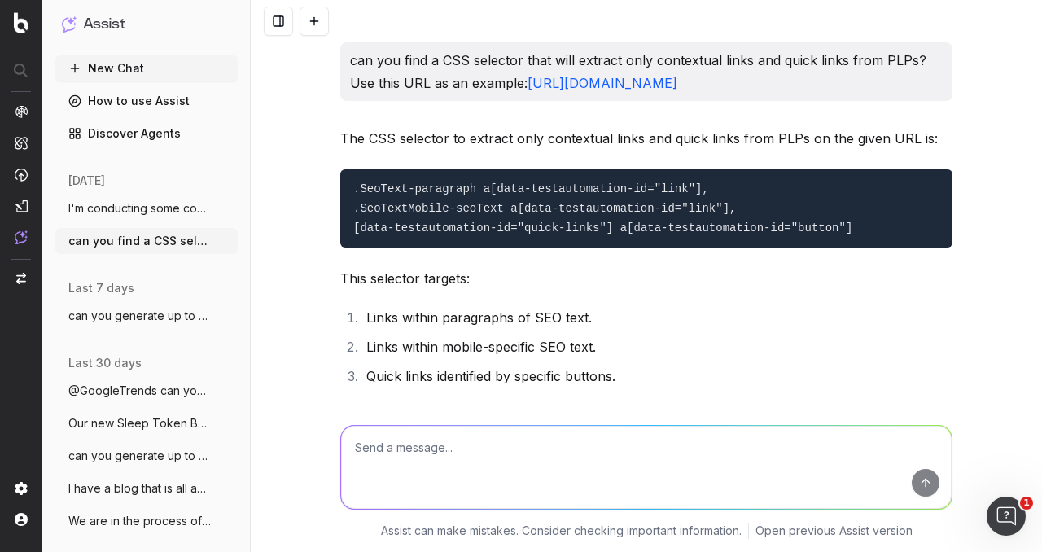
scroll to position [7929, 0]
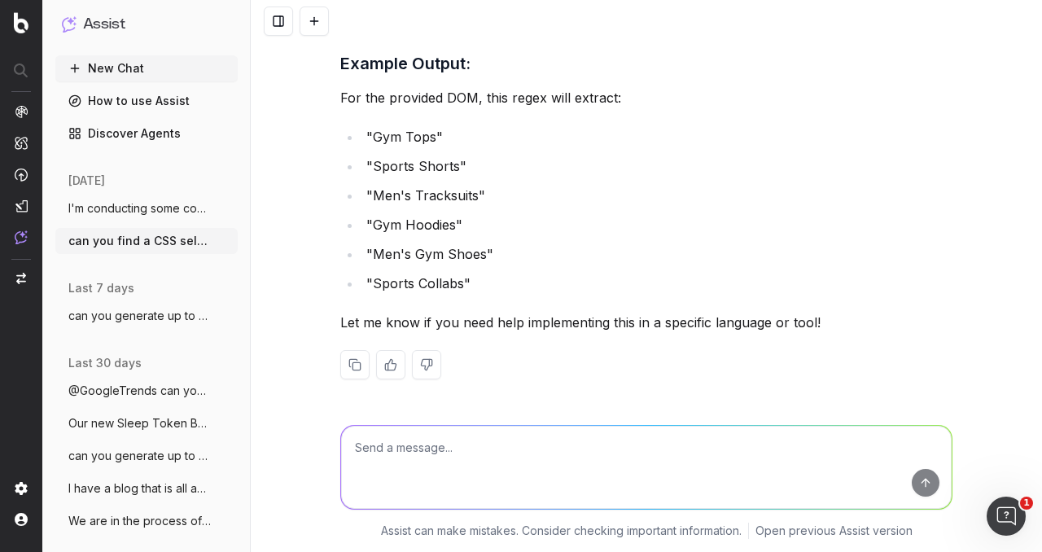
click at [122, 62] on button "New Chat" at bounding box center [146, 68] width 182 height 26
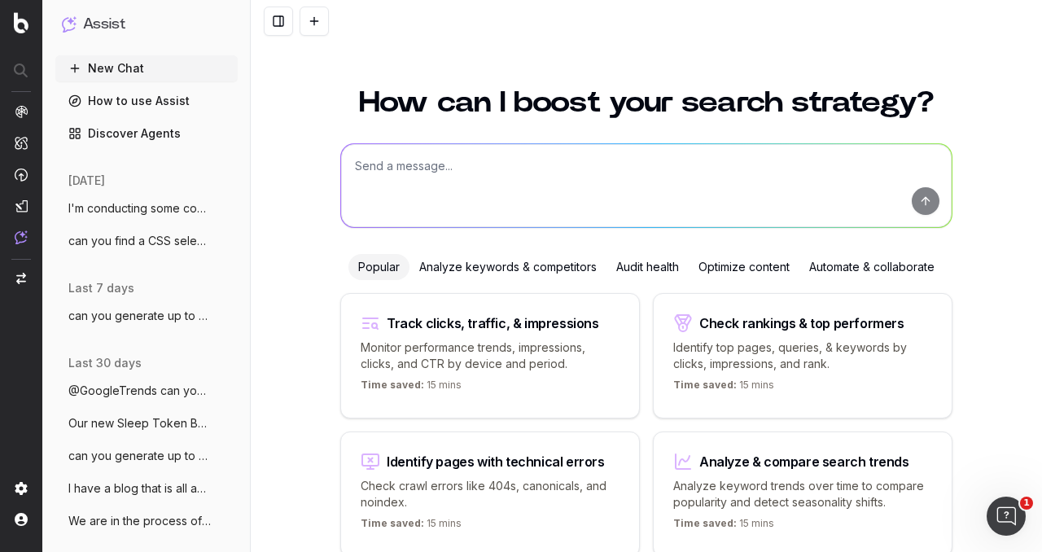
click at [422, 173] on textarea at bounding box center [646, 185] width 611 height 83
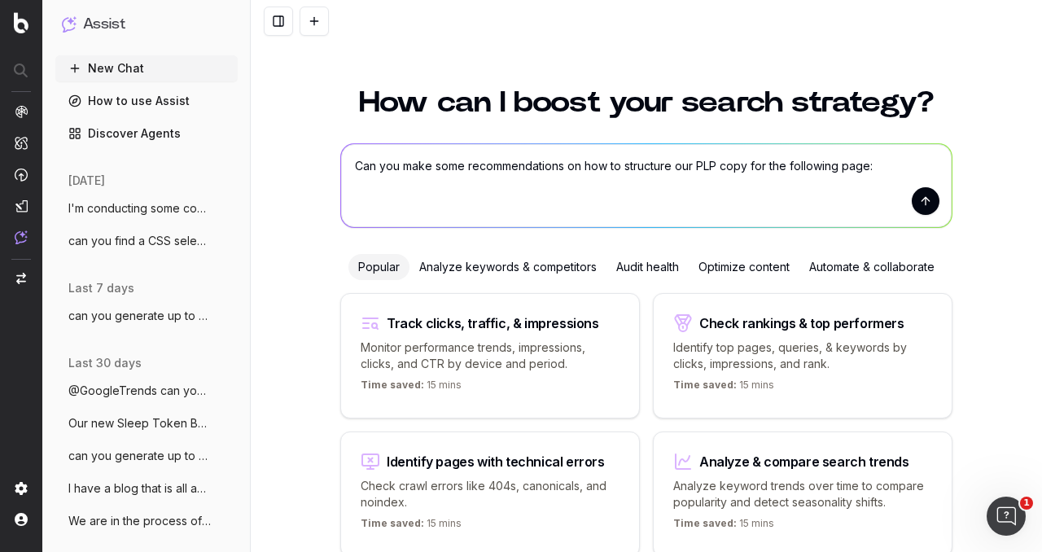
click at [870, 164] on textarea "Can you make some recommendations on how to structure our PLP copy for the foll…" at bounding box center [646, 185] width 611 height 83
paste textarea "[URL][DOMAIN_NAME]"
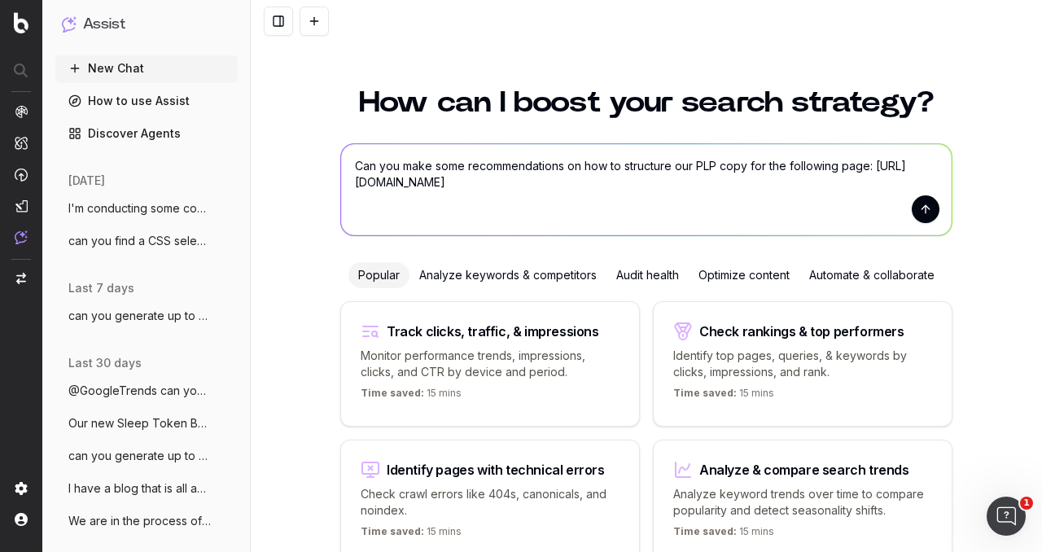
click at [388, 211] on textarea "Can you make some recommendations on how to structure our PLP copy for the foll…" at bounding box center [646, 189] width 611 height 91
click at [379, 222] on textarea "Can you make some recommendations on how to structure our PLP copy for the foll…" at bounding box center [646, 189] width 611 height 91
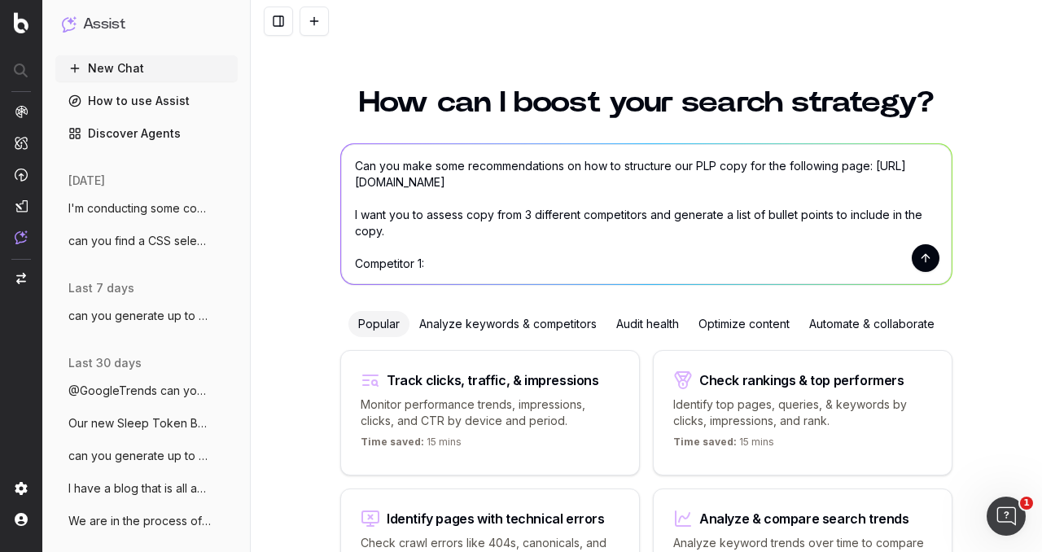
scroll to position [3, 0]
click at [446, 259] on textarea "Can you make some recommendations on how to structure our PLP copy for the foll…" at bounding box center [646, 214] width 611 height 140
paste textarea ""Lor ips Dolorsita consect adipis eli sed doei tem incidi’u labore. Etdolo magn…"
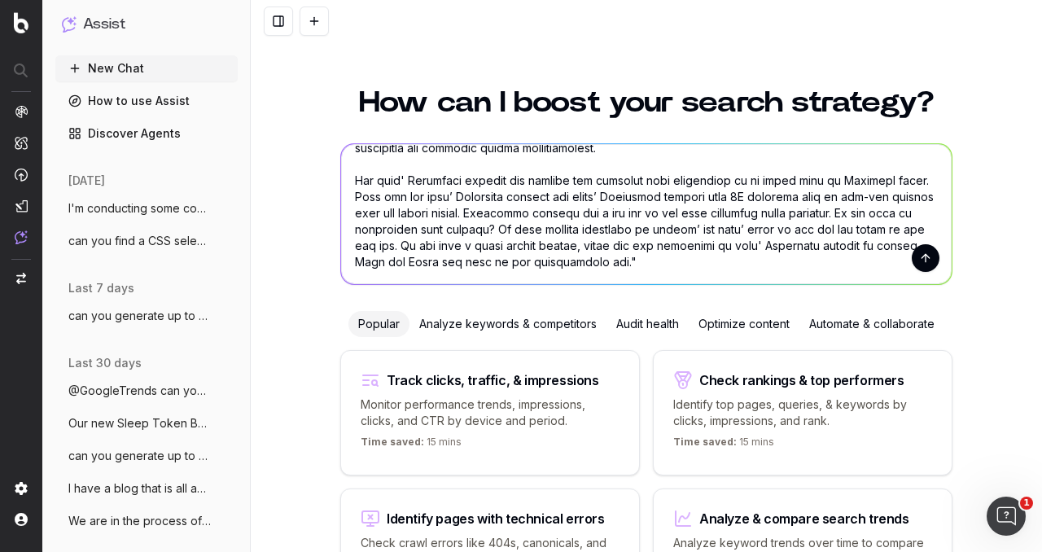
scroll to position [362, 0]
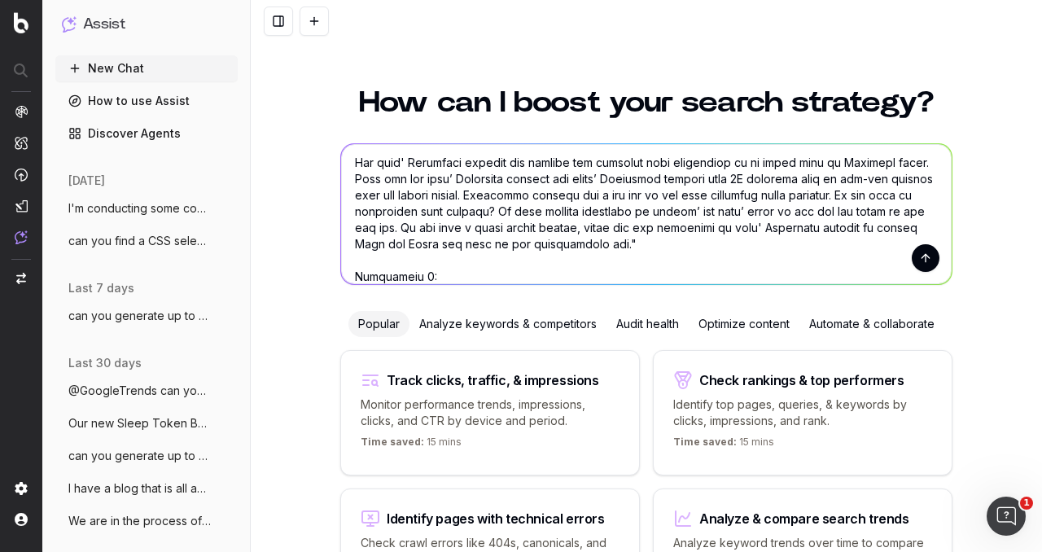
click at [437, 273] on textarea at bounding box center [646, 214] width 611 height 140
paste textarea "Jingle all the way through the holiday season in style with Christmas jumpers f…"
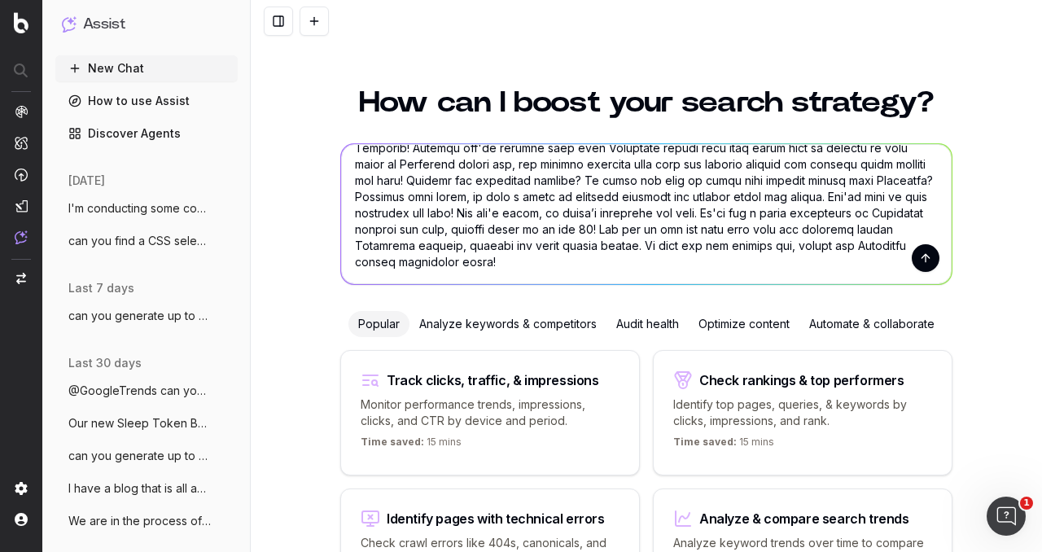
scroll to position [524, 0]
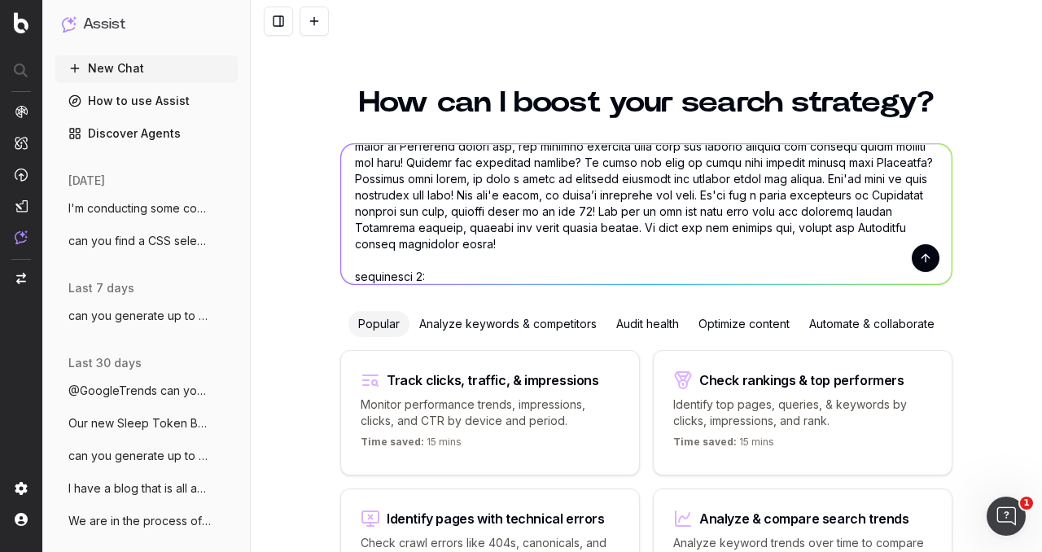
click at [476, 279] on textarea at bounding box center [646, 214] width 611 height 140
paste textarea "A Christmas jumper is a festive essential no matter your age! Luckily, we've go…"
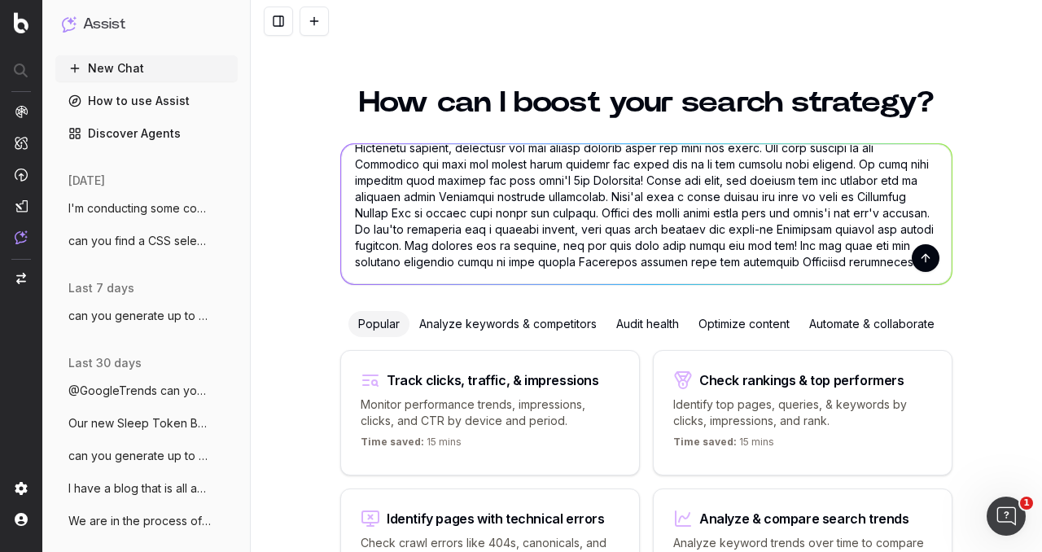
type textarea "Lor ips dolo sita consecteturadip el sed do eiusmodte inc UTL etdo mag ali enim…"
click at [912, 257] on button "submit" at bounding box center [926, 258] width 28 height 28
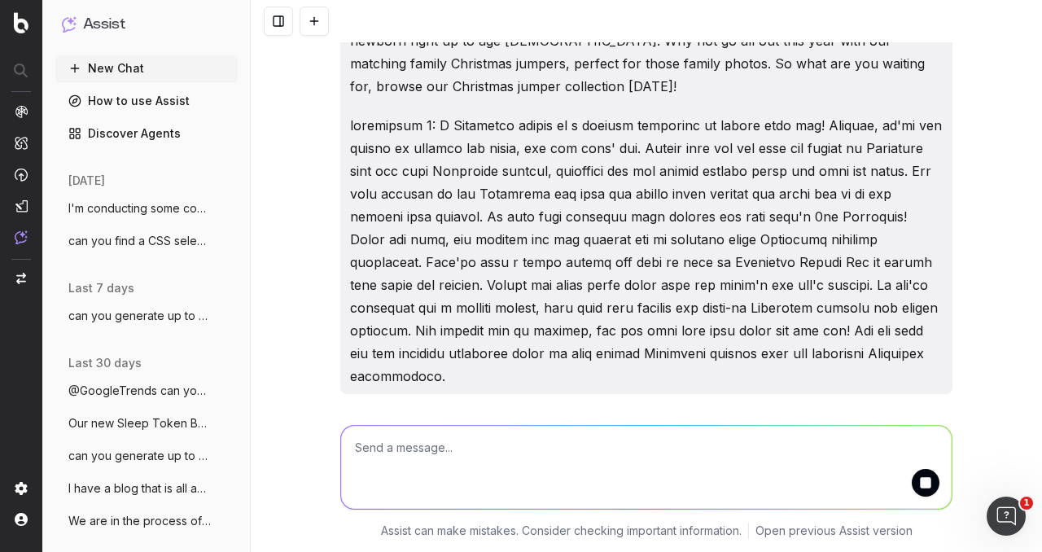
scroll to position [914, 0]
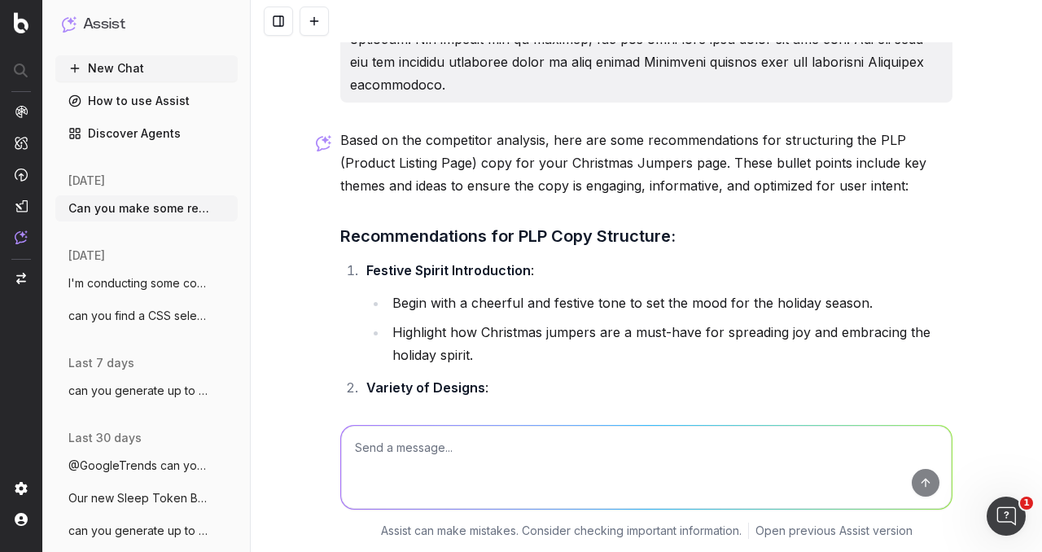
scroll to position [1158, 0]
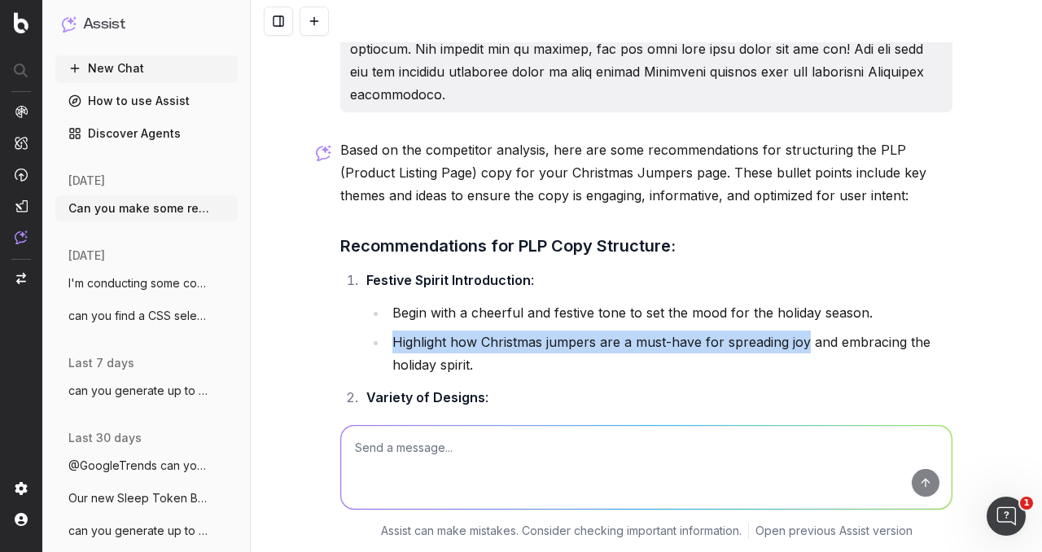
drag, startPoint x: 388, startPoint y: 341, endPoint x: 802, endPoint y: 340, distance: 413.7
click at [802, 340] on li "Highlight how Christmas jumpers are a must-have for spreading joy and embracing…" at bounding box center [670, 354] width 565 height 46
copy li "Highlight how Christmas jumpers are a must-have for spreading joy"
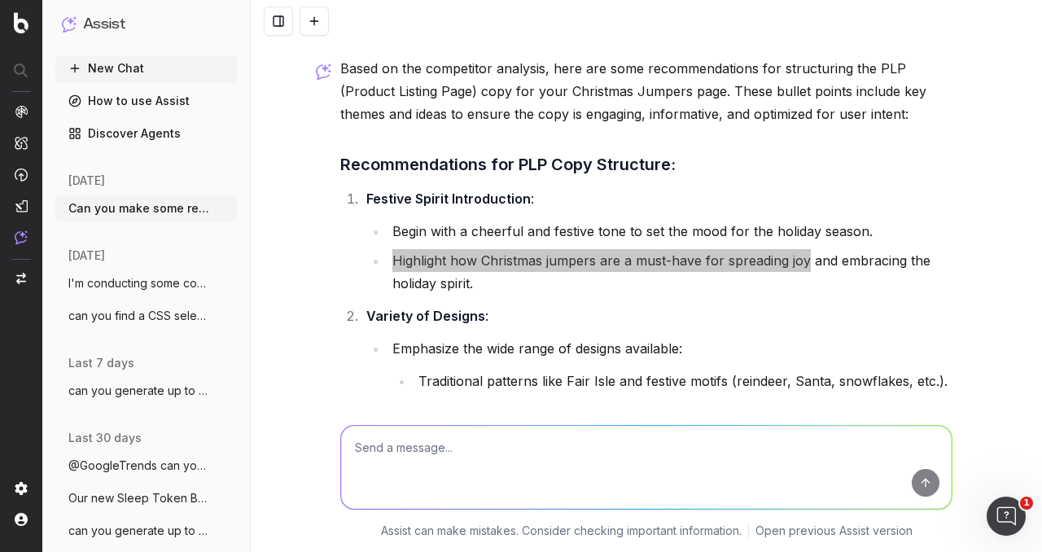
scroll to position [1321, 0]
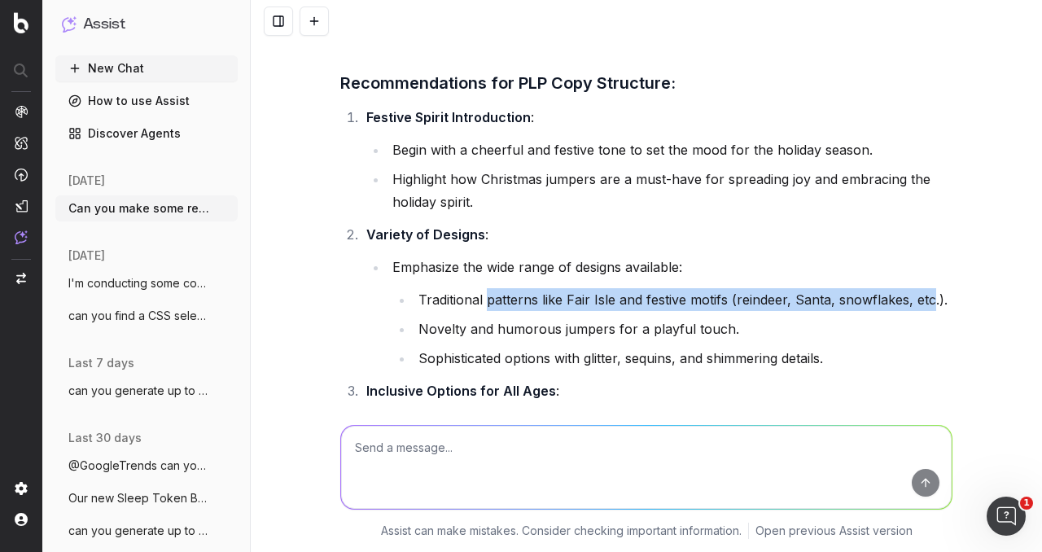
drag, startPoint x: 480, startPoint y: 298, endPoint x: 923, endPoint y: 288, distance: 443.1
click at [923, 288] on li "Traditional patterns like Fair Isle and festive motifs (reindeer, Santa, snowfl…" at bounding box center [683, 299] width 539 height 23
copy li "patterns like Fair Isle and festive motifs (reindeer, Santa, snowflakes, etc"
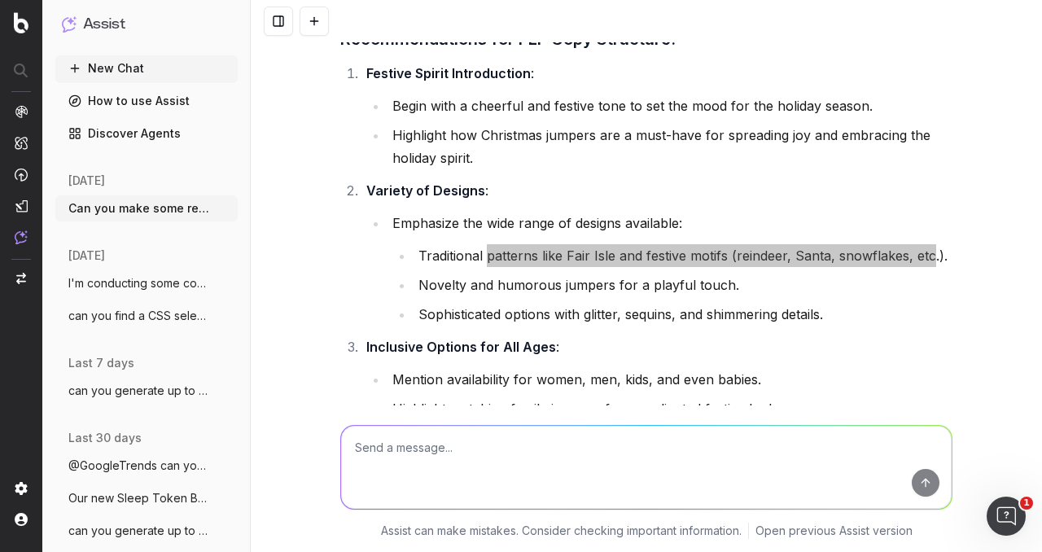
scroll to position [1402, 0]
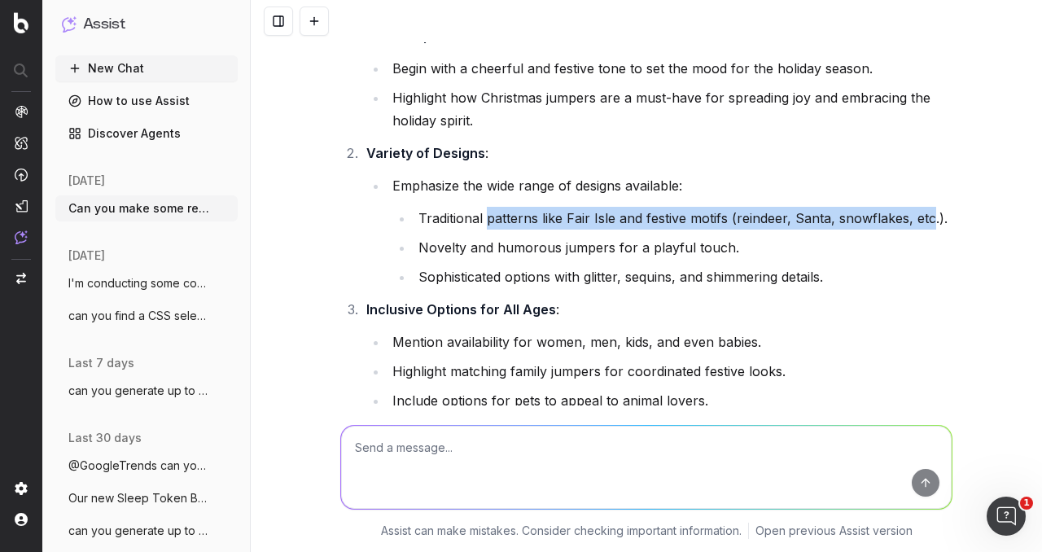
drag, startPoint x: 432, startPoint y: 254, endPoint x: 423, endPoint y: 253, distance: 8.2
click at [431, 254] on li "Novelty and humorous jumpers for a playful touch." at bounding box center [683, 247] width 539 height 23
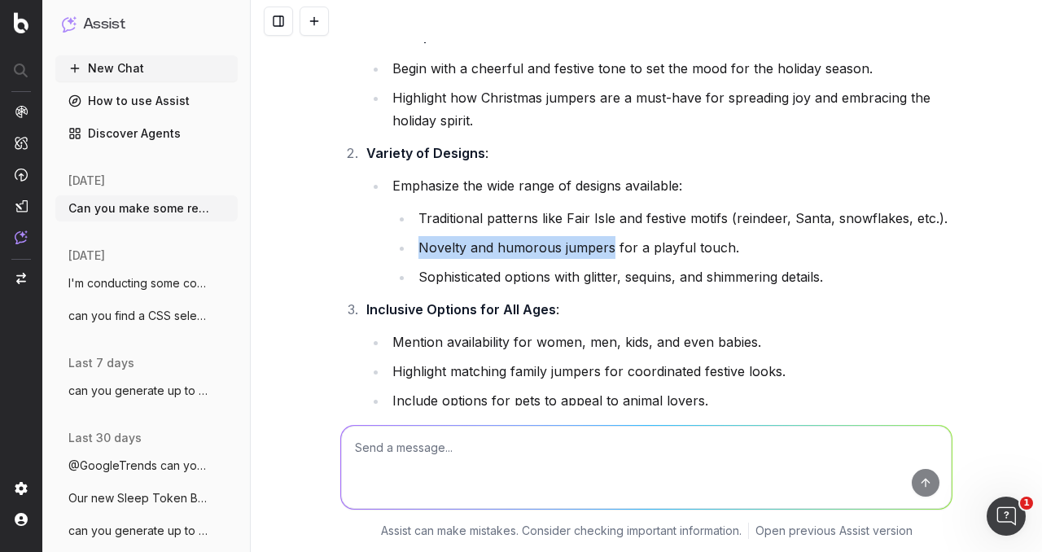
drag, startPoint x: 414, startPoint y: 248, endPoint x: 603, endPoint y: 251, distance: 188.9
click at [603, 251] on li "Novelty and humorous jumpers for a playful touch." at bounding box center [683, 247] width 539 height 23
copy li "Novelty and humorous jumpers"
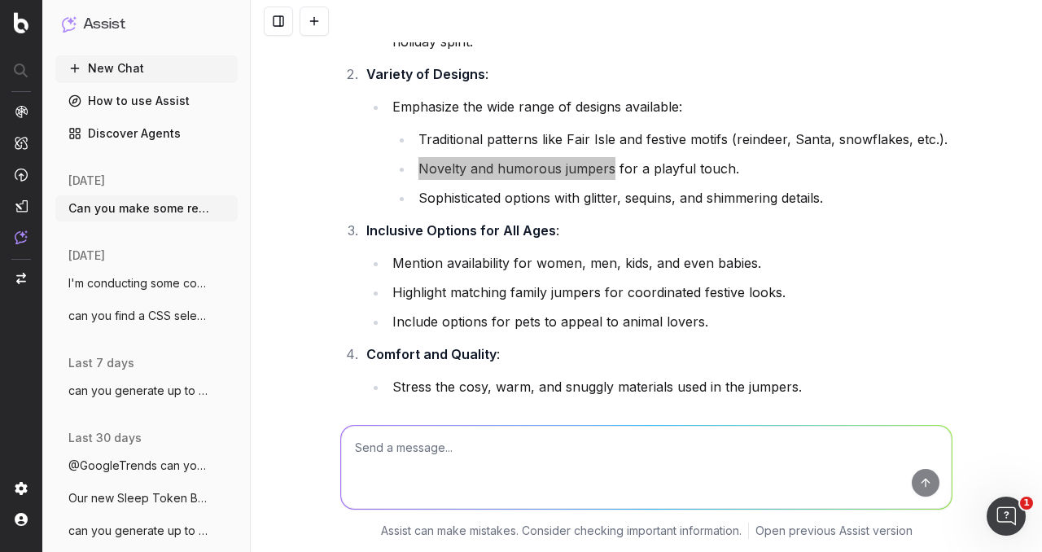
scroll to position [1484, 0]
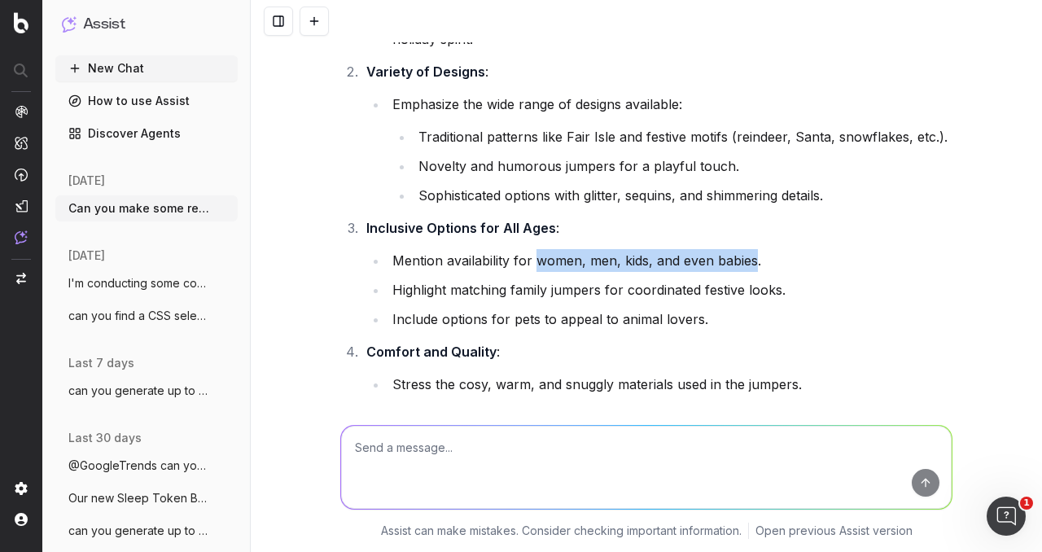
drag, startPoint x: 533, startPoint y: 263, endPoint x: 748, endPoint y: 265, distance: 214.2
click at [748, 265] on li "Mention availability for women, men, kids, and even babies." at bounding box center [670, 260] width 565 height 23
copy li "women, men, kids, and even babies"
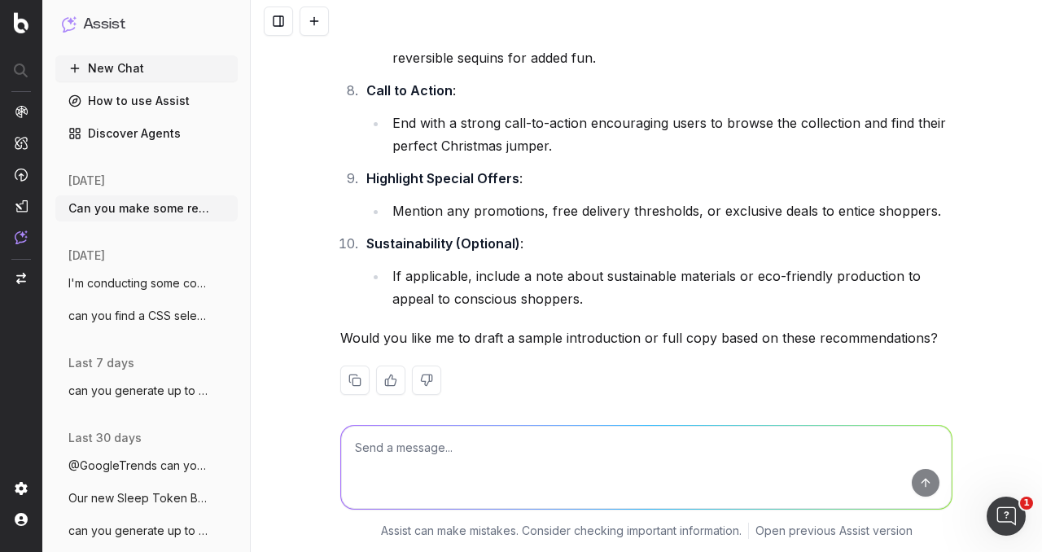
scroll to position [2217, 0]
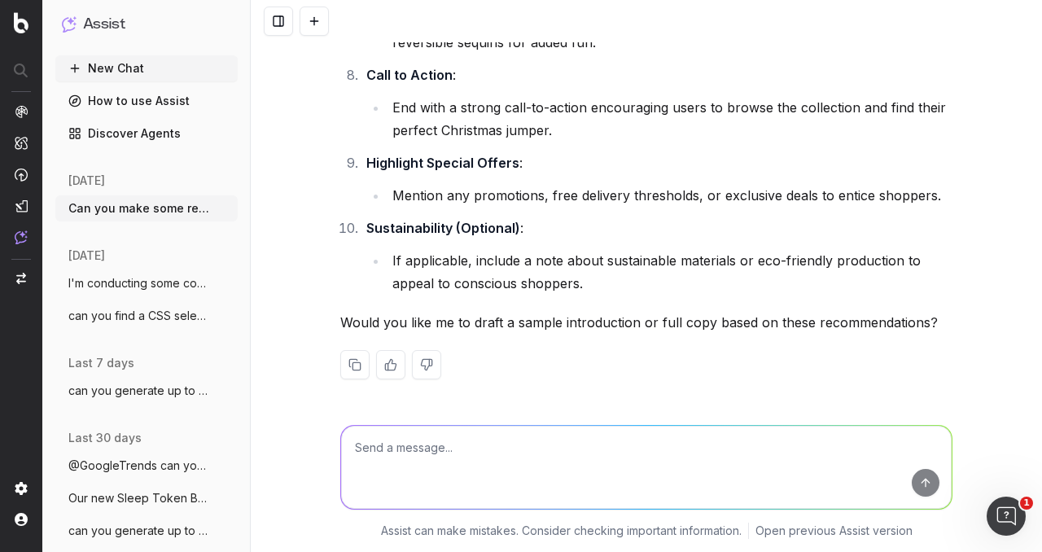
click at [519, 447] on textarea at bounding box center [646, 467] width 611 height 83
paste textarea "[URL][DOMAIN_NAME]"
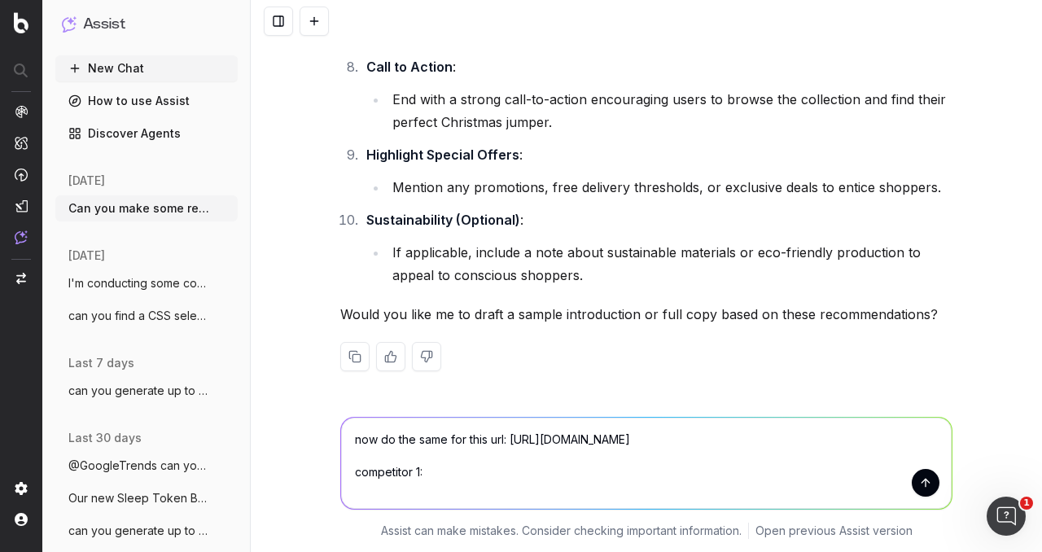
click at [500, 486] on textarea "now do the same for this url: [URL][DOMAIN_NAME] competitor 1:" at bounding box center [646, 463] width 611 height 91
paste textarea ""Loremipsu dolorsi amet cons adipis el sed doe t in-utlabor. Etd'm aliq en a mi…"
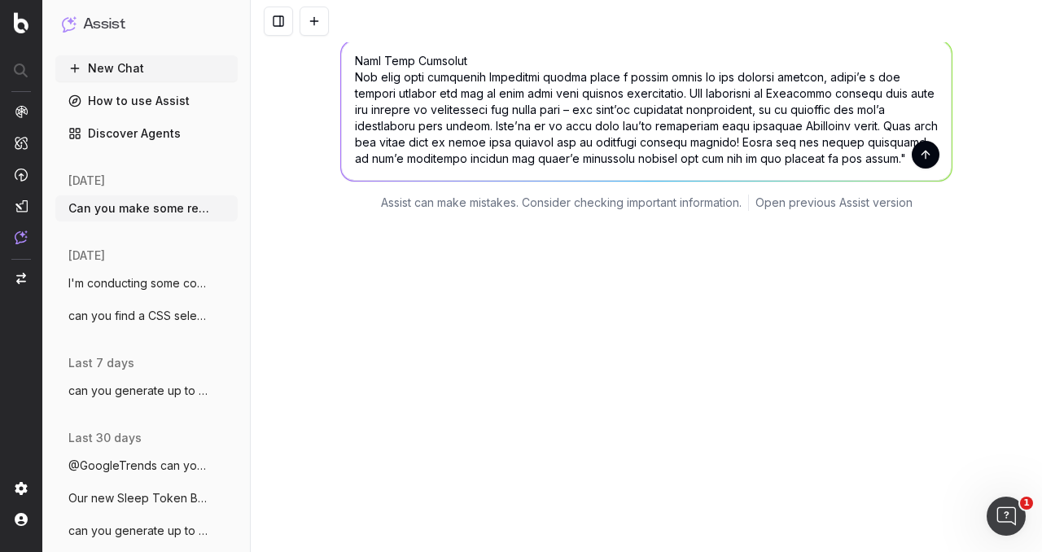
scroll to position [427, 0]
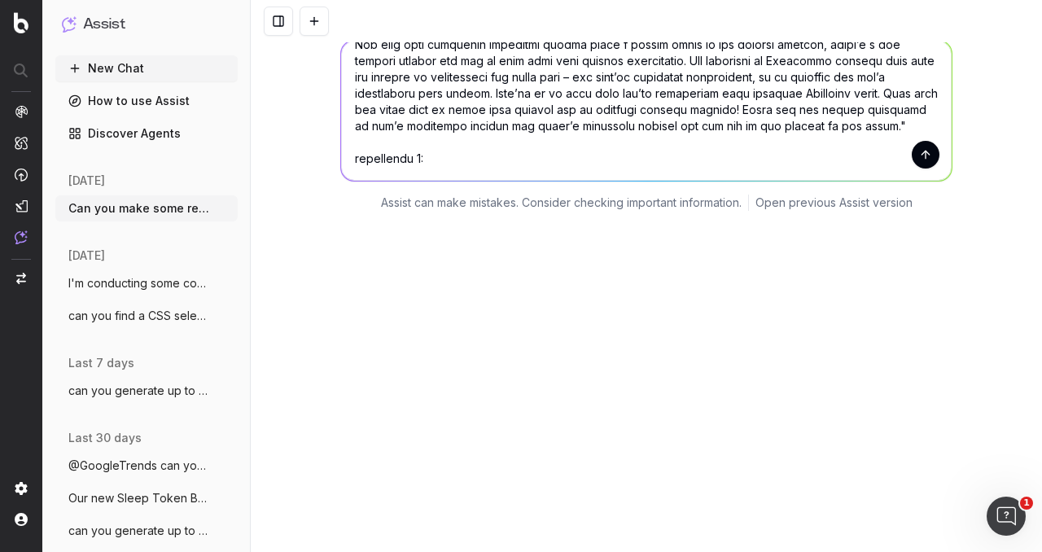
click at [433, 171] on textarea at bounding box center [646, 111] width 611 height 140
paste textarea "Tis the season to be snug and stylish, dolls! Get ready to sleigh all day and s…"
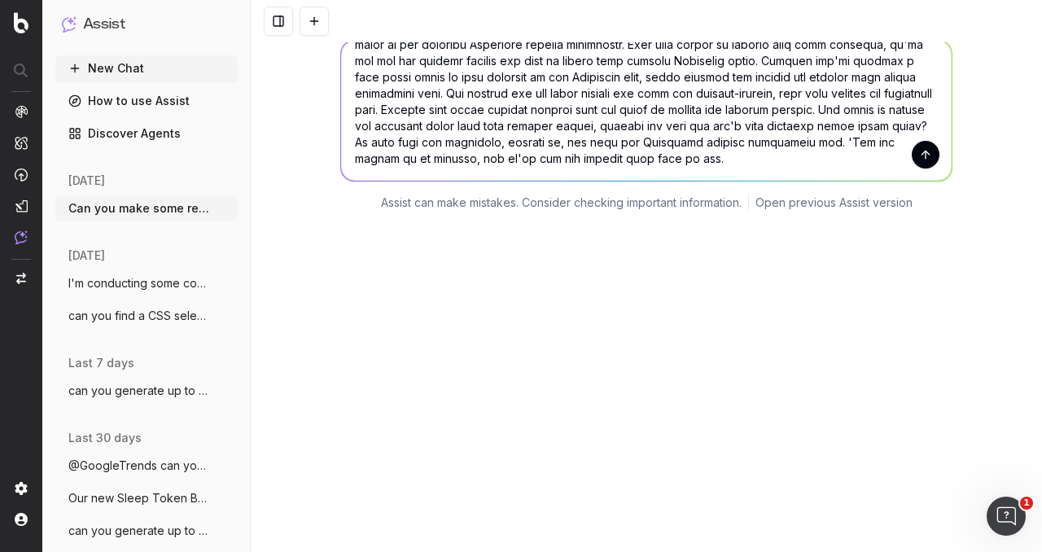
scroll to position [590, 0]
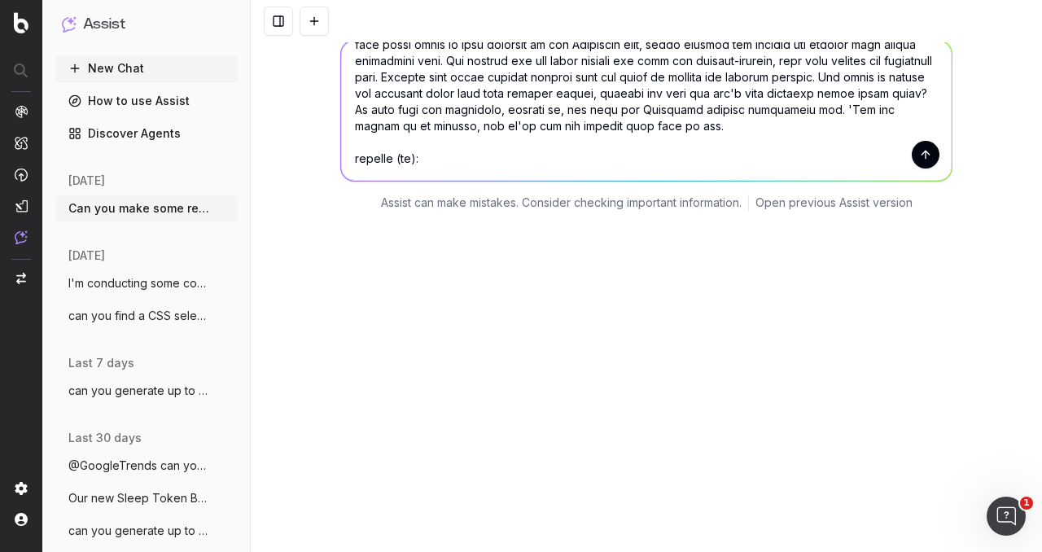
click at [452, 170] on textarea at bounding box center [646, 111] width 611 height 140
paste textarea "‘Tis the season for snuggling up, and what better to do that in than our Christ…"
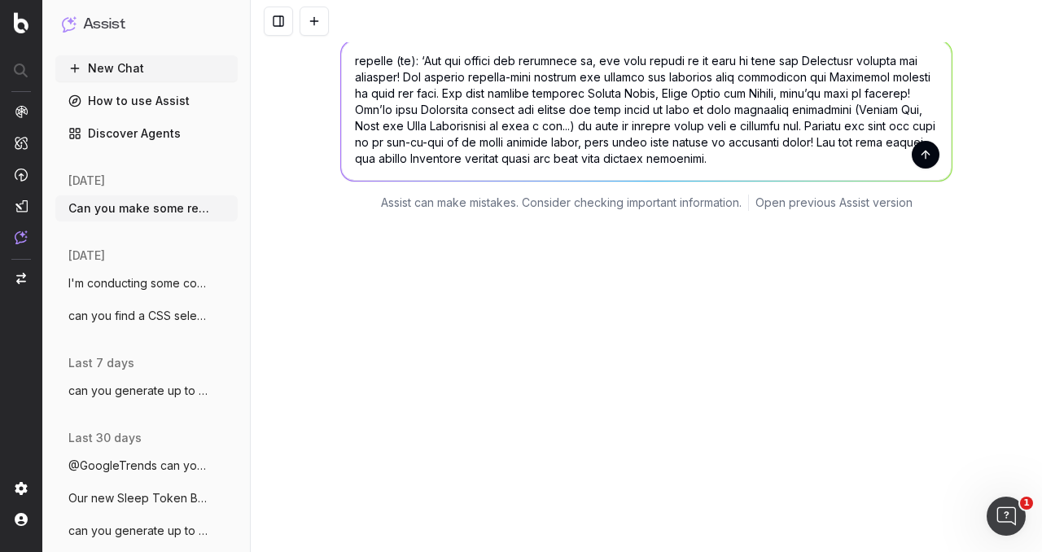
scroll to position [720, 0]
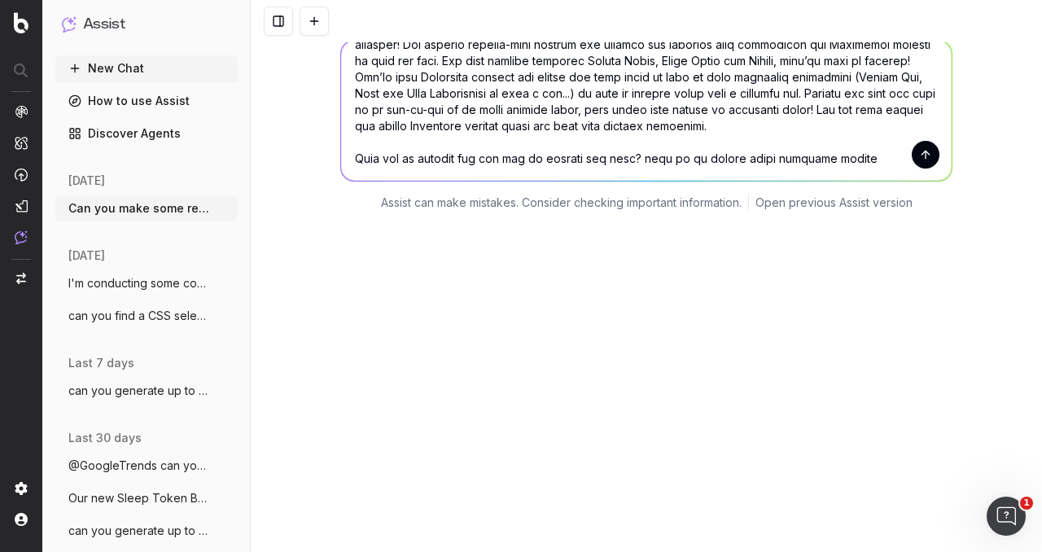
type textarea "lor ip dol sita con adip eli: seddo://eiu.tempori.utl/et-do/m/aliquaeni/admi-ve…"
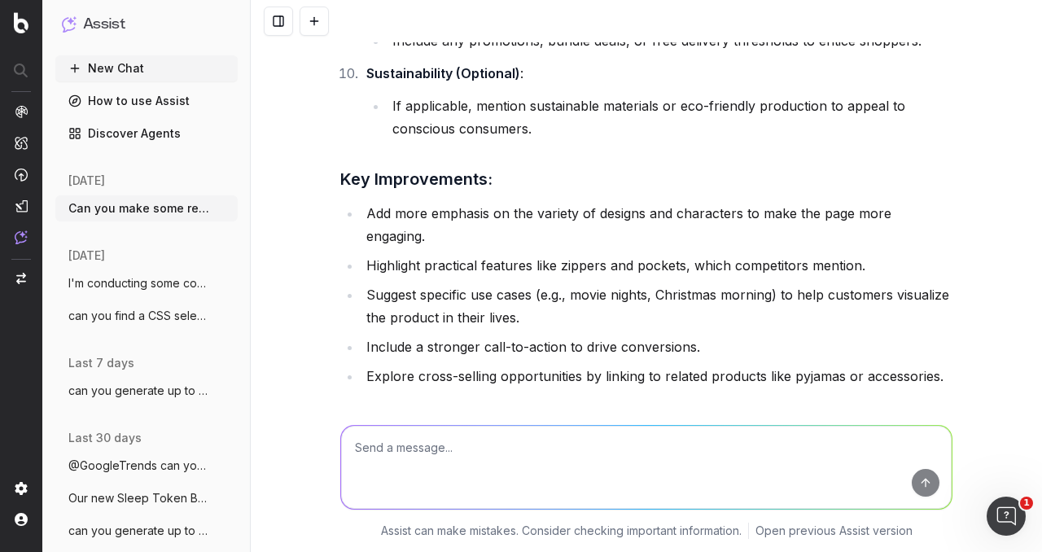
scroll to position [5086, 0]
